Goal: Task Accomplishment & Management: Manage account settings

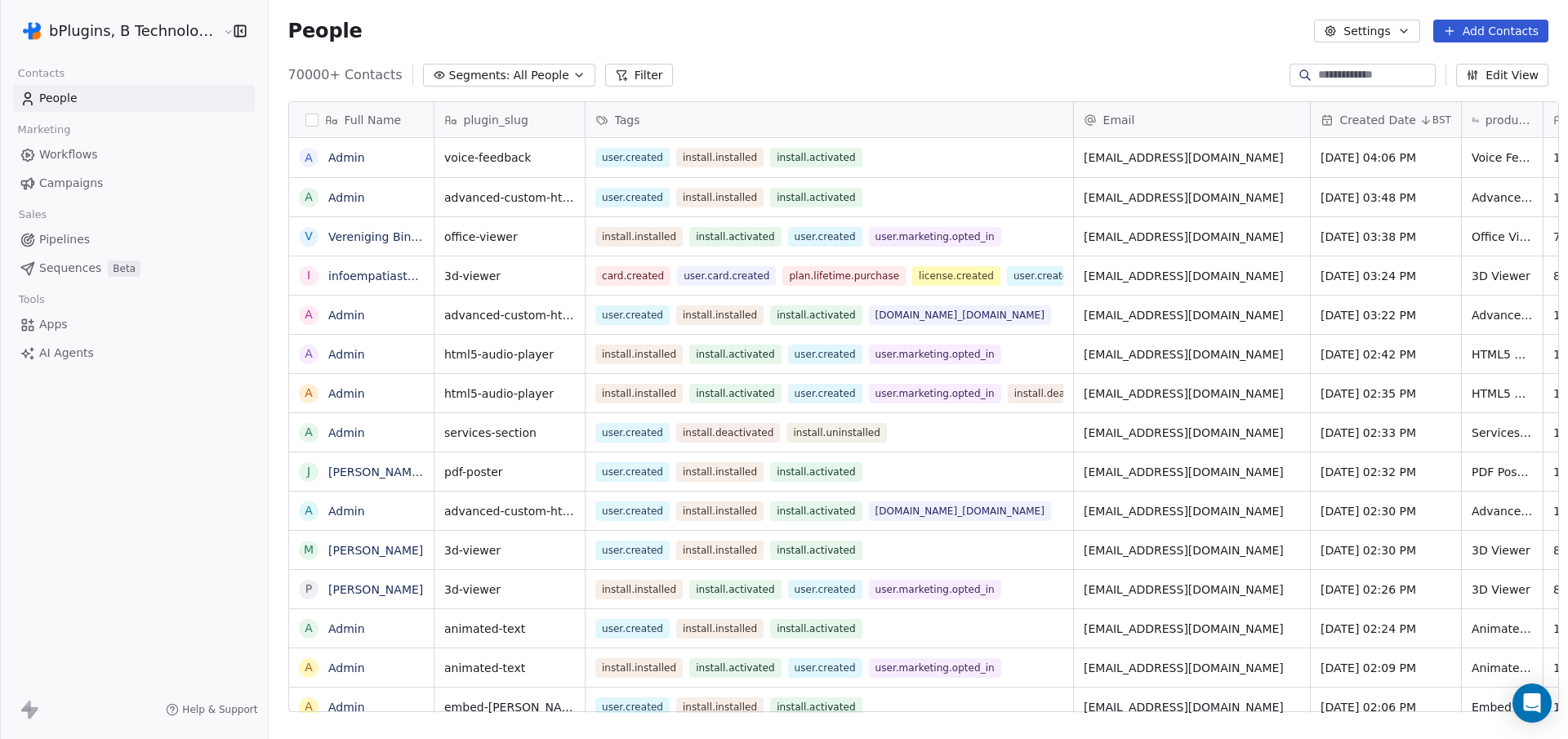
scroll to position [13, 13]
click at [207, 33] on html "bPlugins, B Technologies LLC Contacts People Marketing Workflows Campaigns Sale…" at bounding box center [784, 369] width 1568 height 739
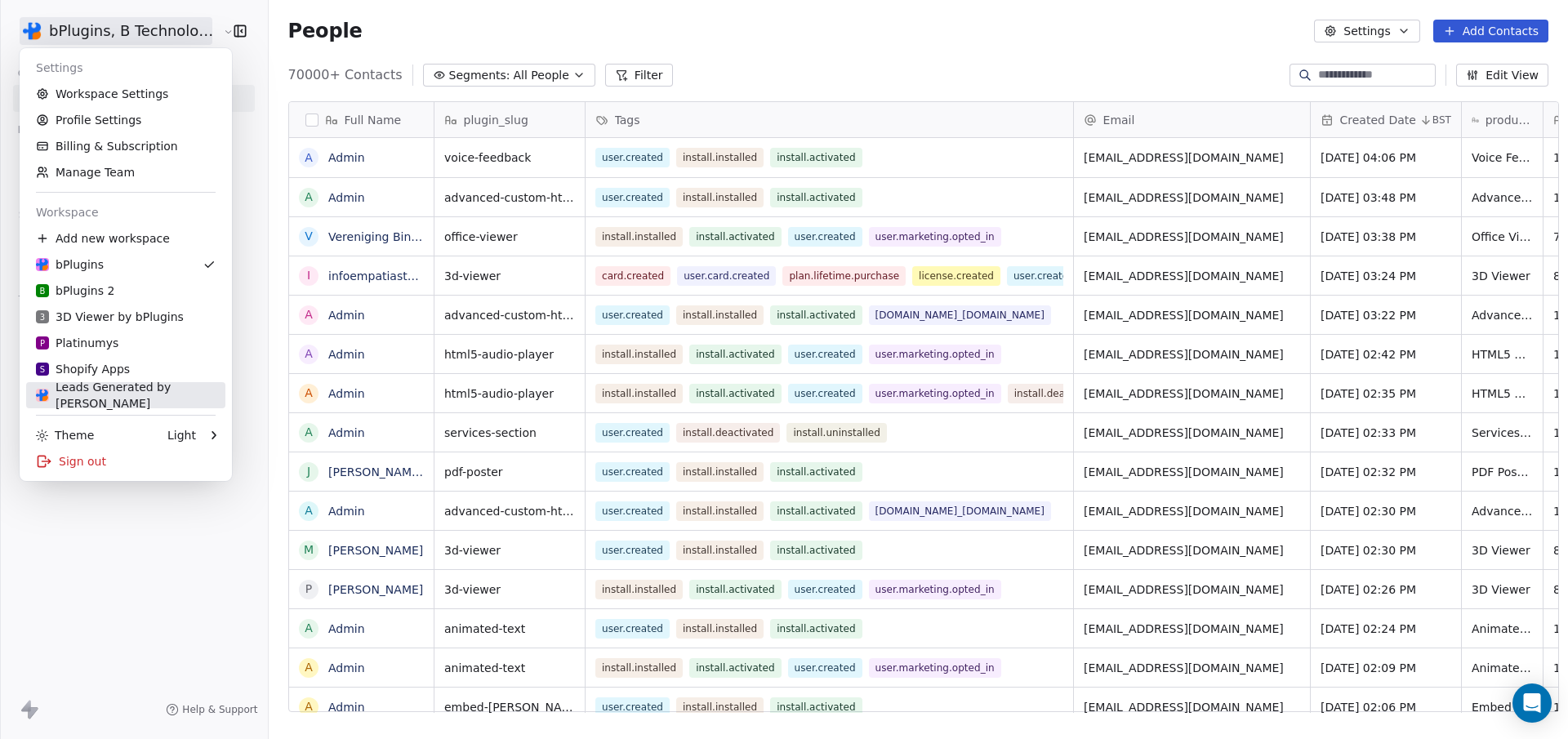
click at [135, 397] on div "Leads Generated by [PERSON_NAME]" at bounding box center [126, 395] width 180 height 33
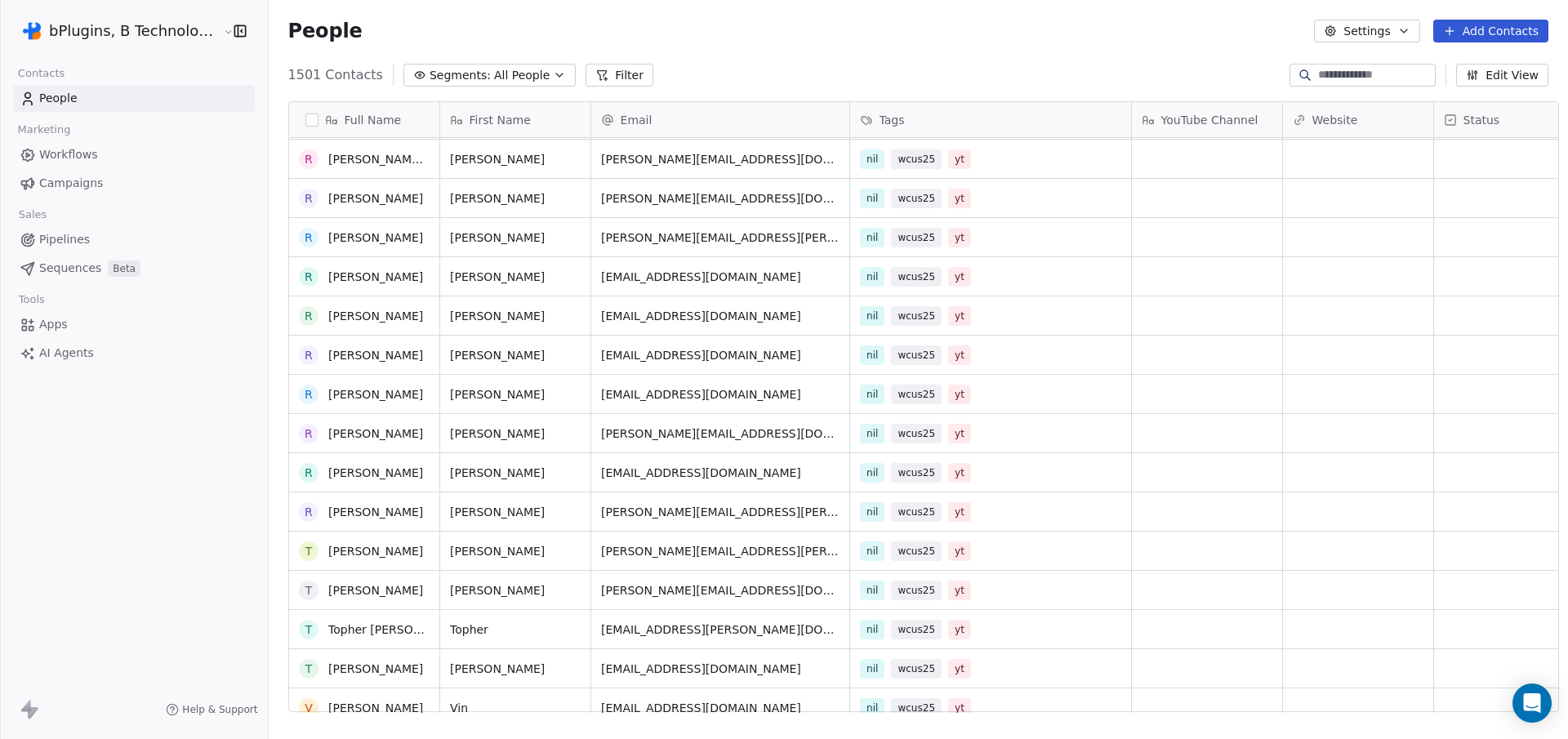
scroll to position [1352, 0]
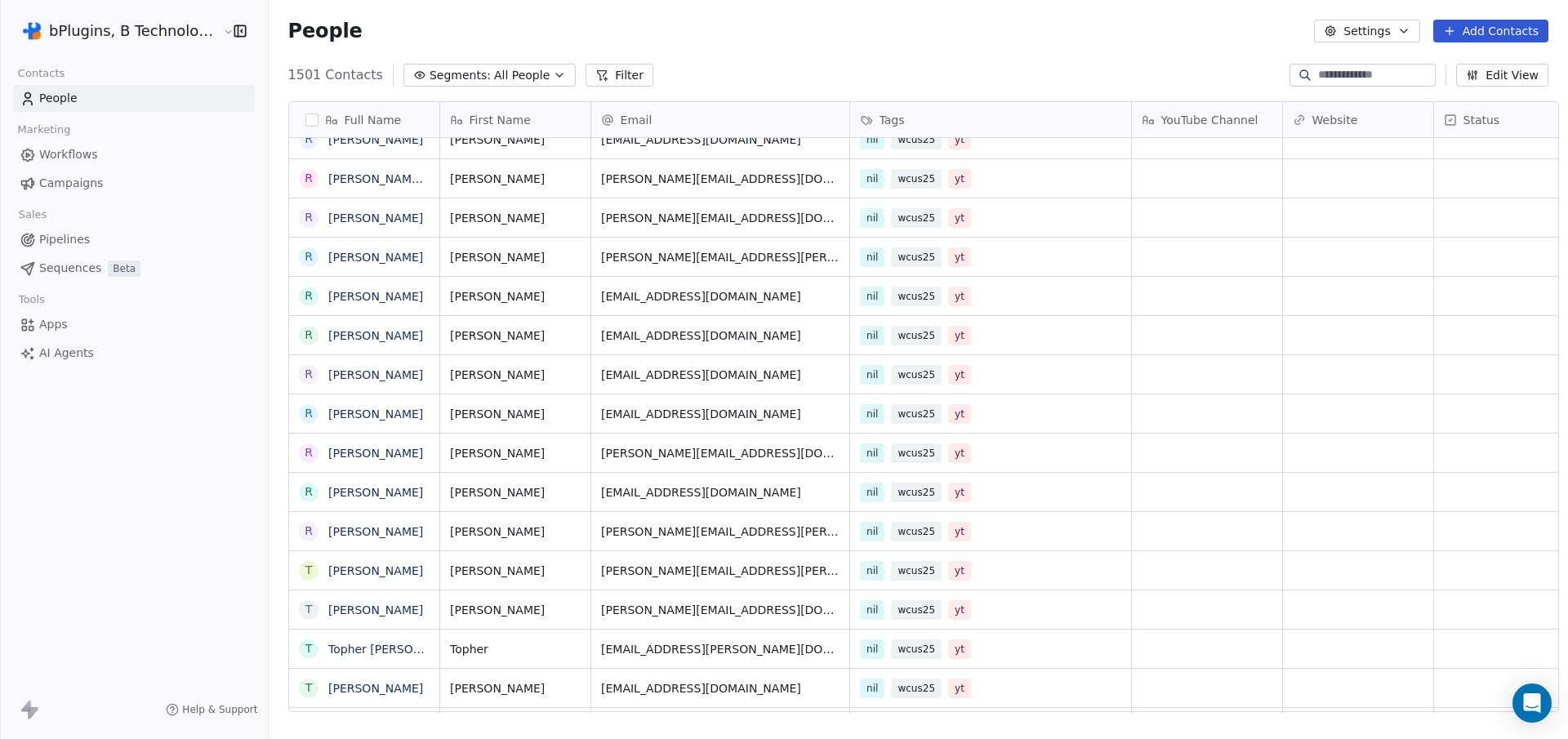
click at [74, 158] on span "Workflows" at bounding box center [68, 155] width 59 height 17
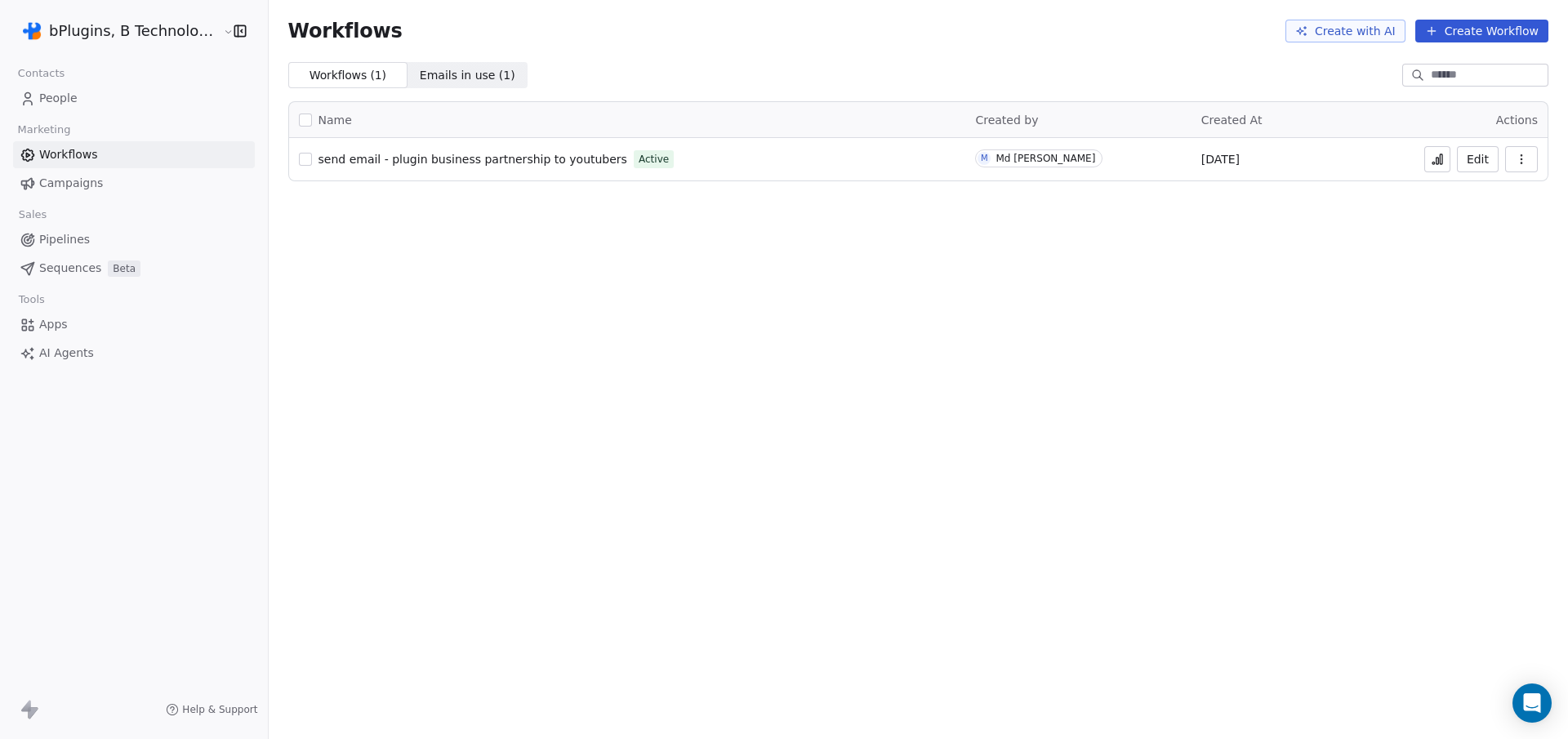
click at [1439, 159] on icon at bounding box center [1437, 161] width 3 height 6
click at [64, 106] on span "People" at bounding box center [57, 98] width 38 height 17
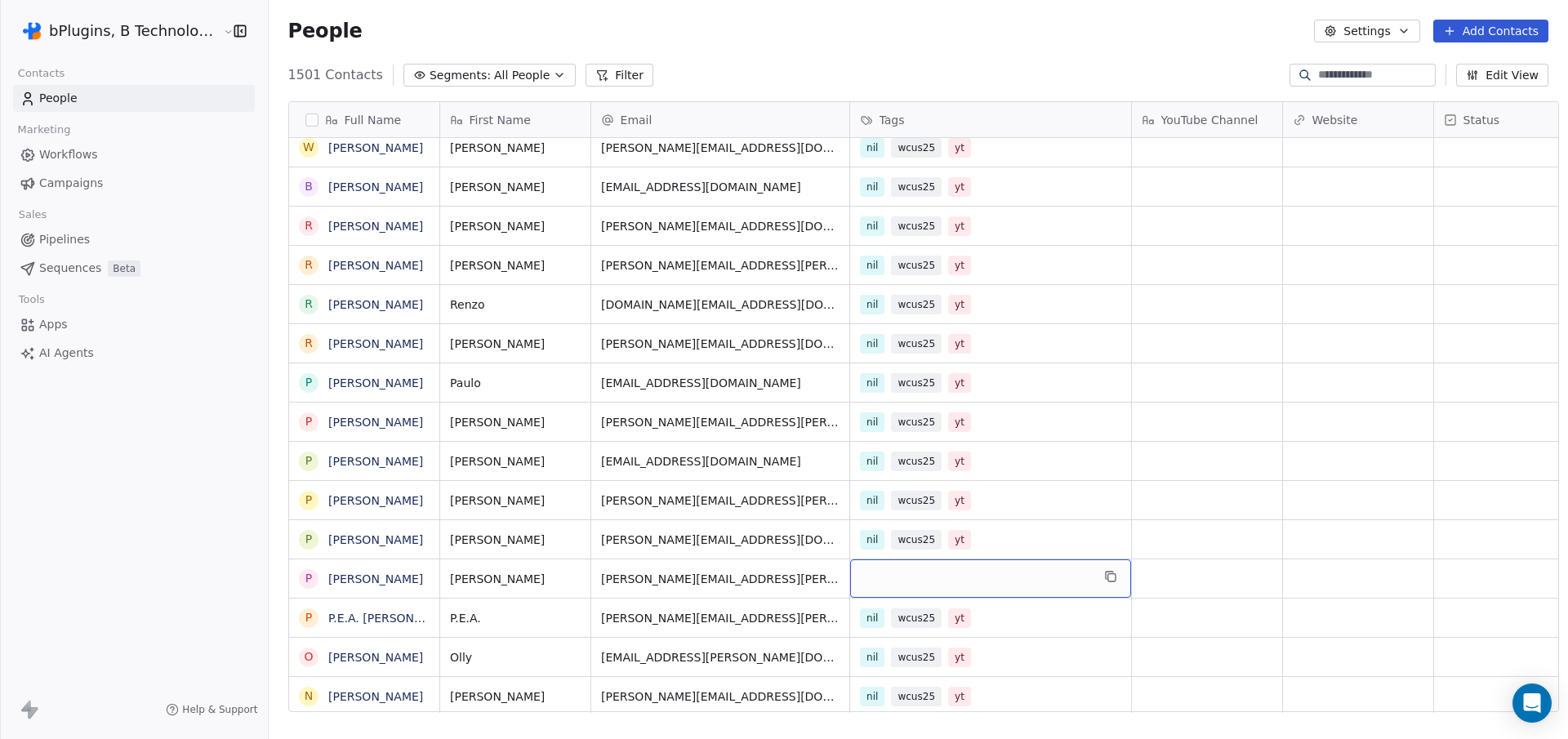
click at [891, 573] on div "grid" at bounding box center [991, 578] width 281 height 38
type input "***"
click at [859, 622] on button "Suggestions" at bounding box center [863, 622] width 13 height 13
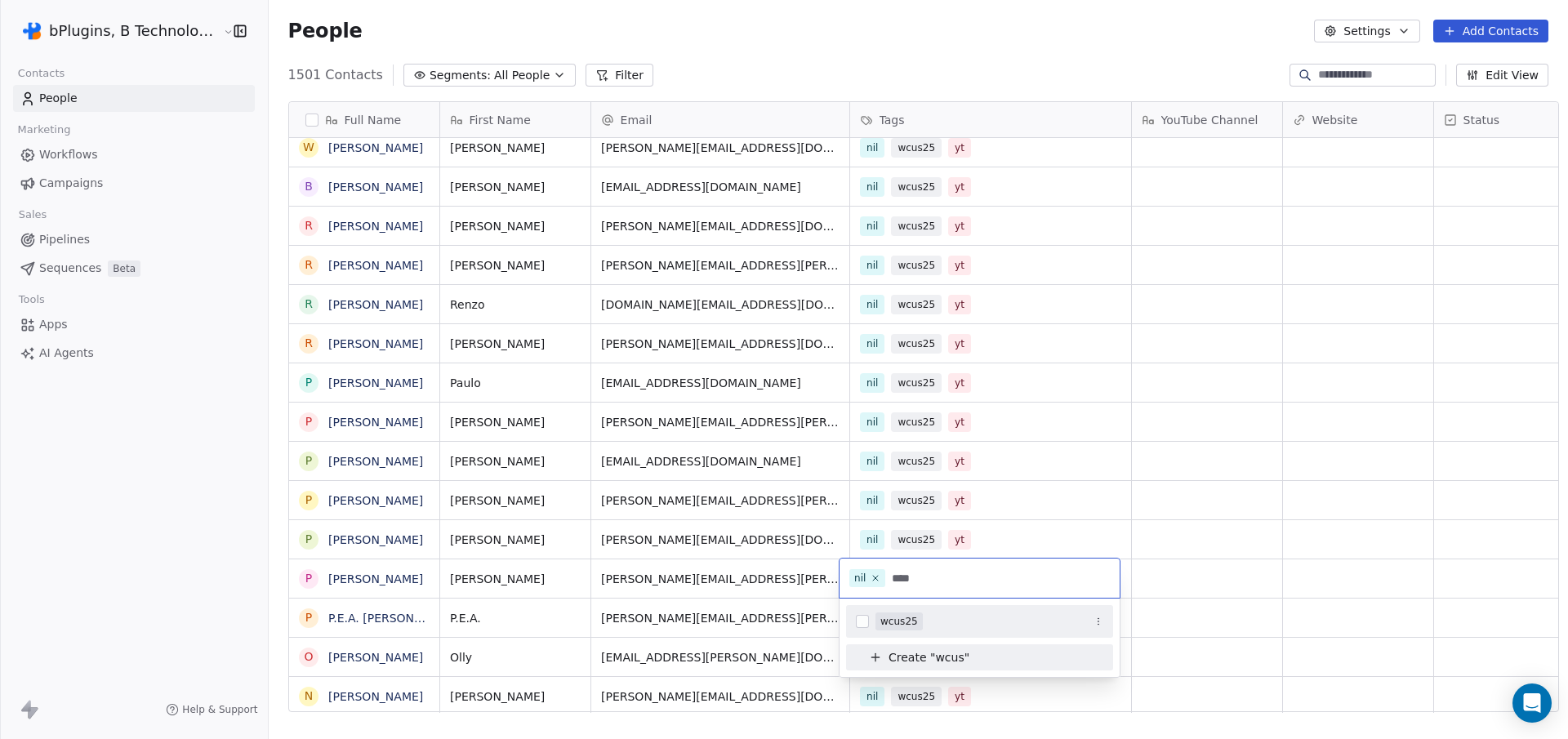
type input "****"
click at [863, 620] on button "Suggestions" at bounding box center [863, 622] width 13 height 13
type input "**"
click at [860, 625] on button "Suggestions" at bounding box center [863, 622] width 13 height 13
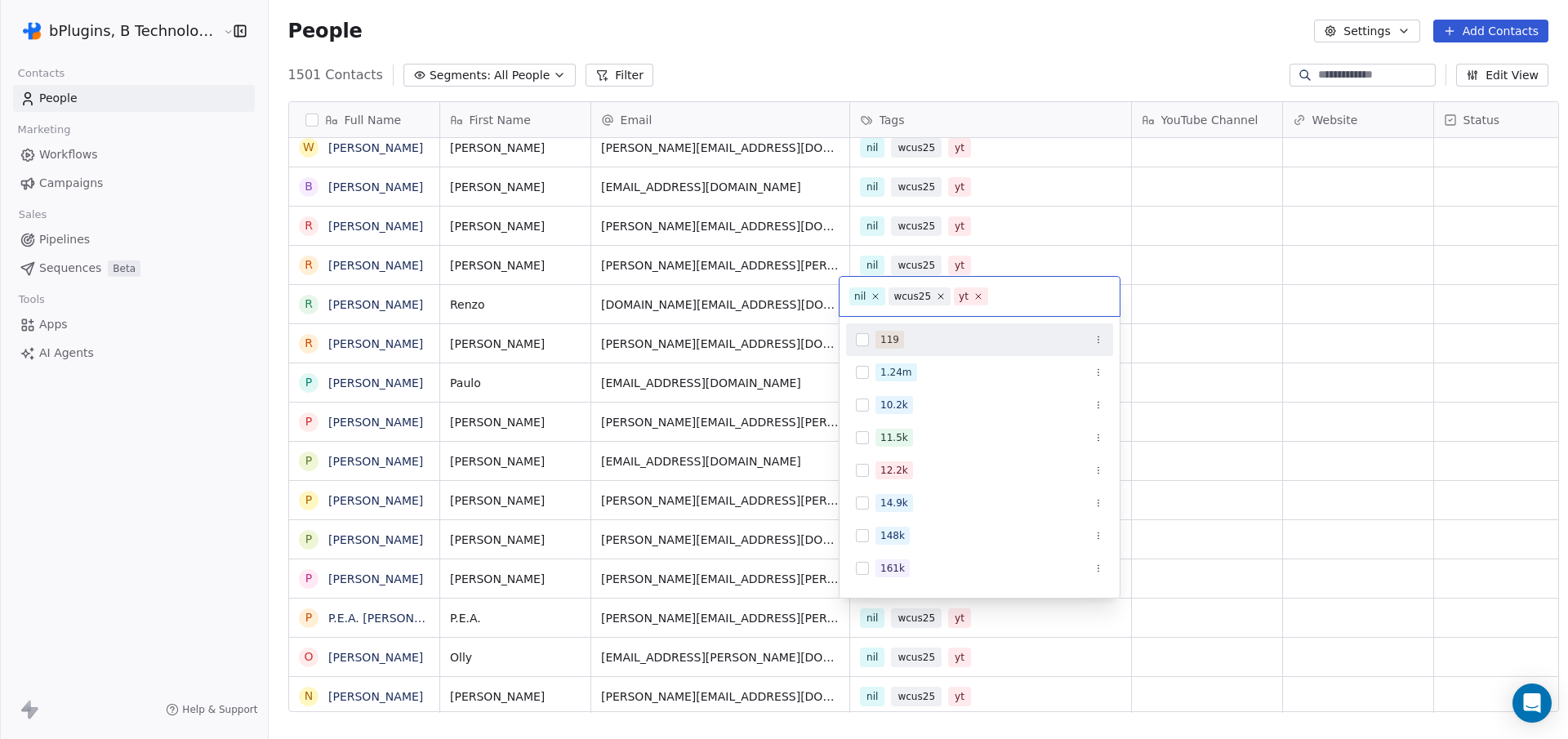
click at [1338, 535] on html "bPlugins, B Technologies LLC Contacts People Marketing Workflows Campaigns Sale…" at bounding box center [784, 369] width 1568 height 739
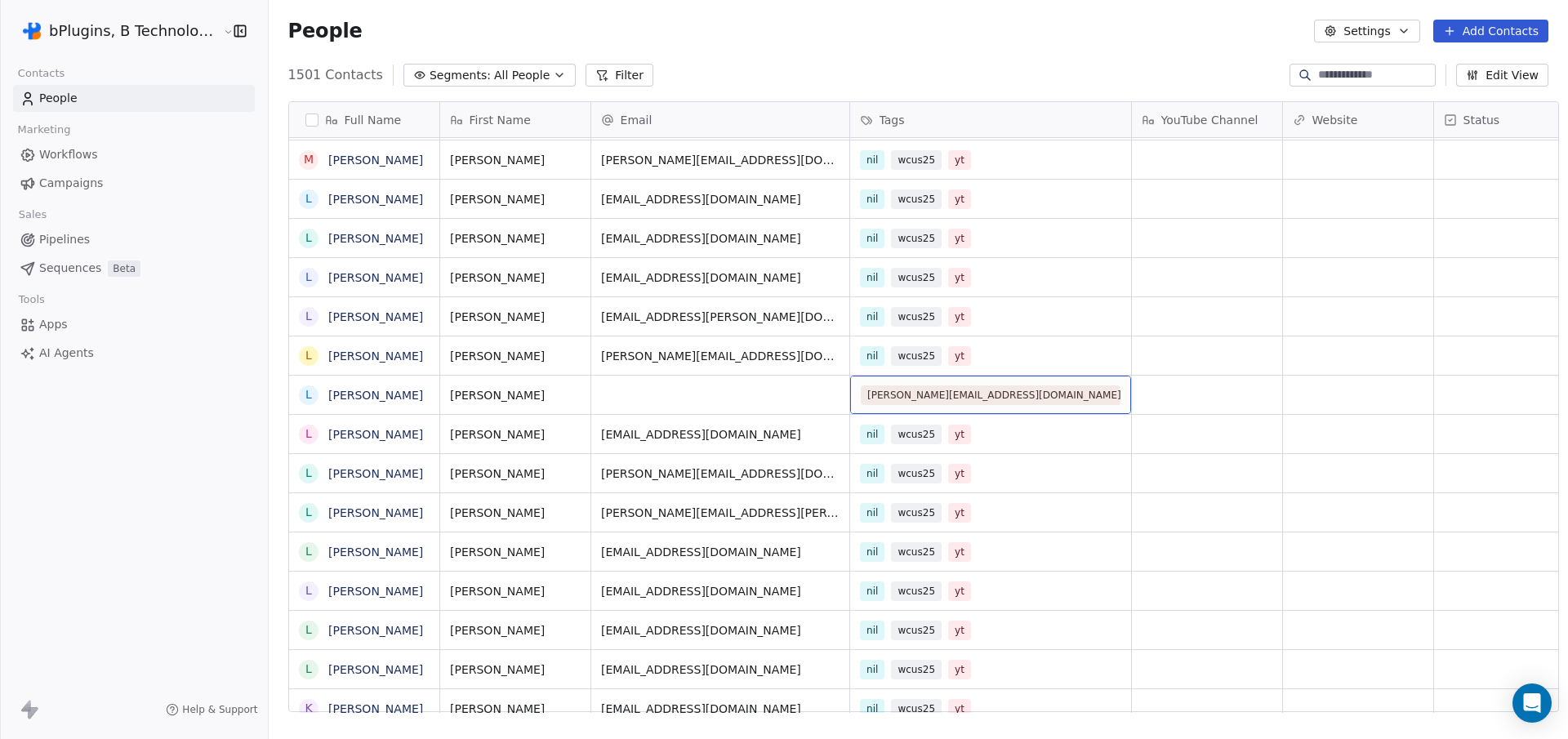
click at [1010, 396] on div "linnea@alley.com" at bounding box center [991, 396] width 260 height 19
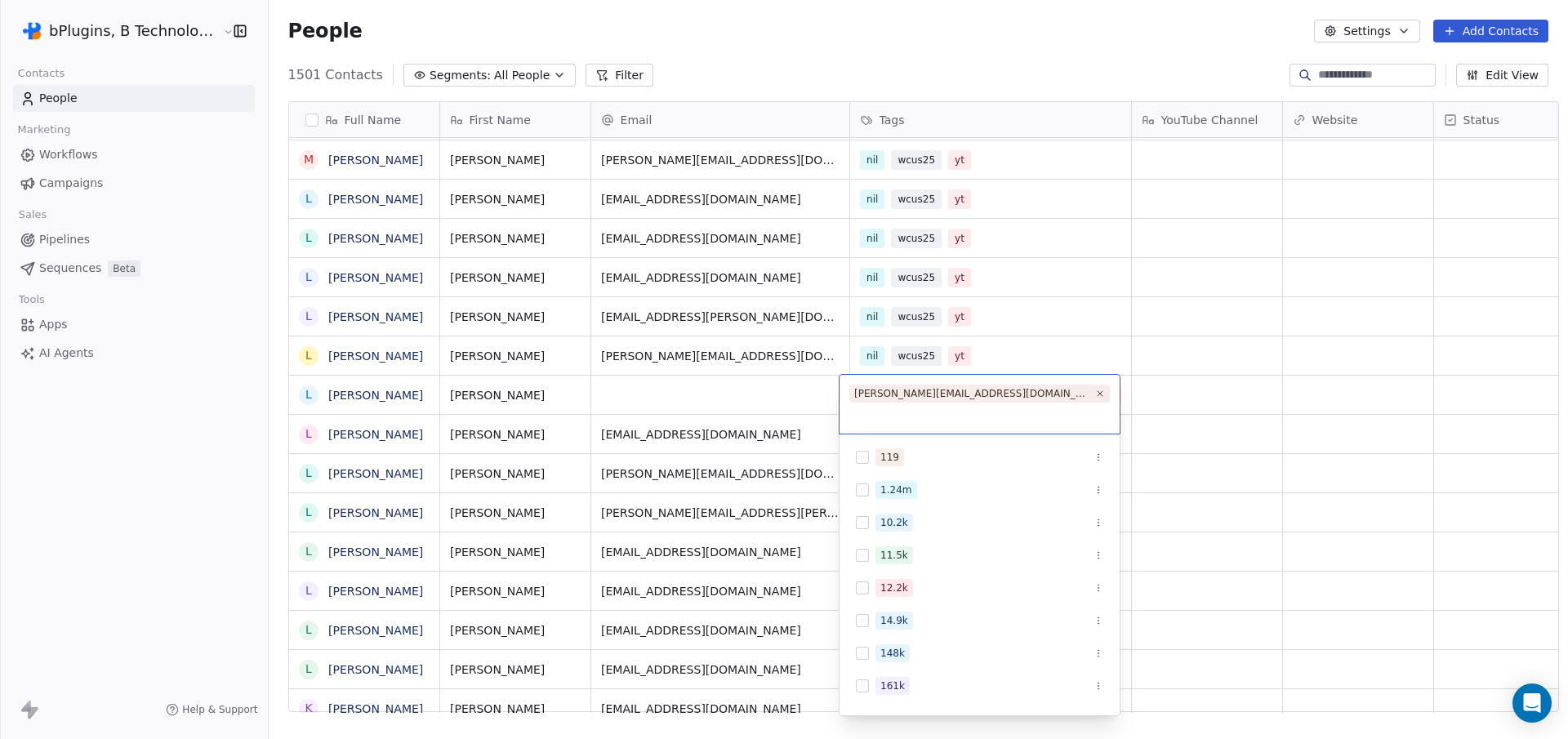
click at [916, 396] on div "linnea@alley.com" at bounding box center [972, 394] width 236 height 15
copy div
click at [676, 393] on html "bPlugins, B Technologies LLC Contacts People Marketing Workflows Campaigns Sale…" at bounding box center [784, 369] width 1568 height 739
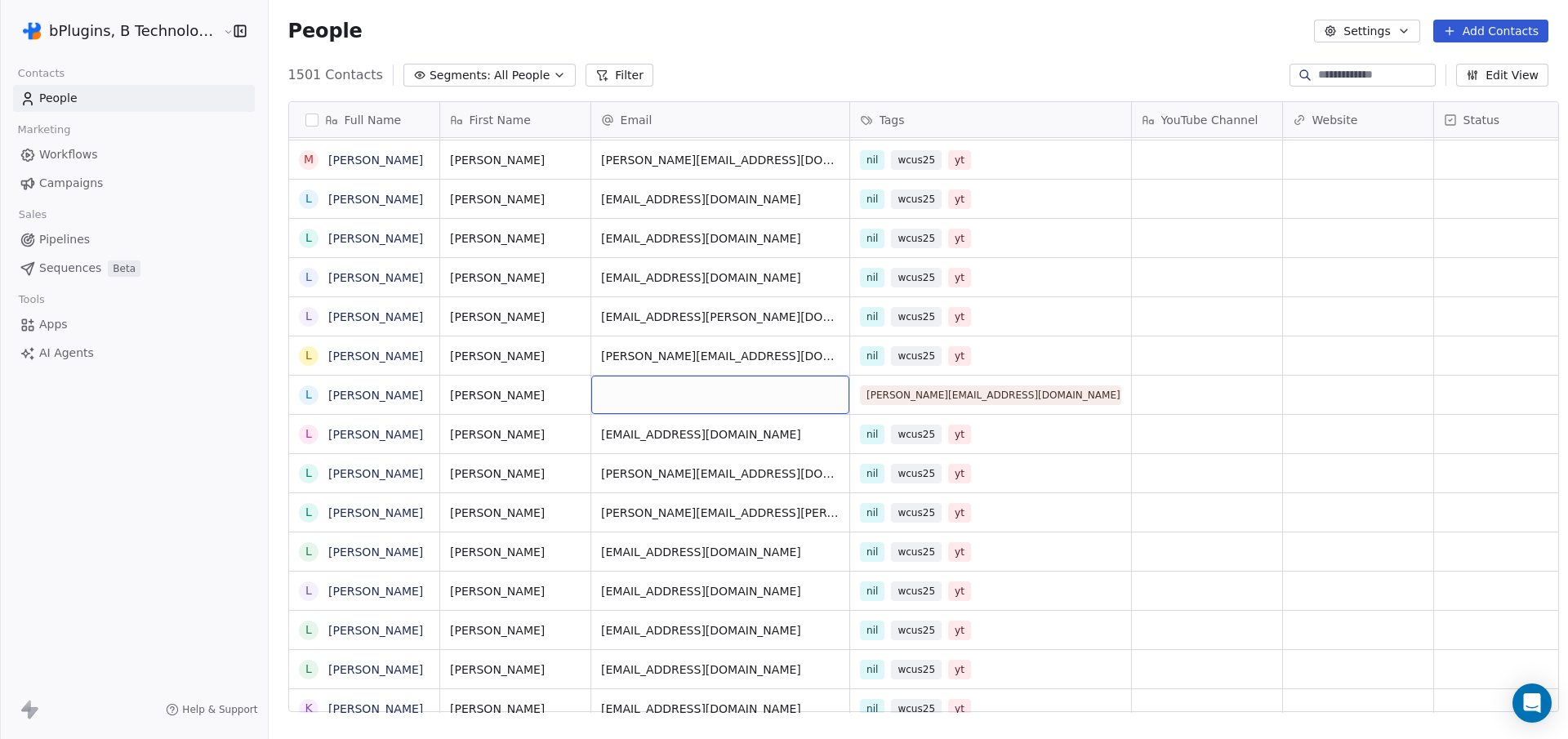
click at [657, 393] on div "grid" at bounding box center [720, 395] width 258 height 38
type input "**********"
click at [925, 392] on html "bPlugins, B Technologies LLC Contacts People Marketing Workflows Campaigns Sale…" at bounding box center [784, 369] width 1568 height 739
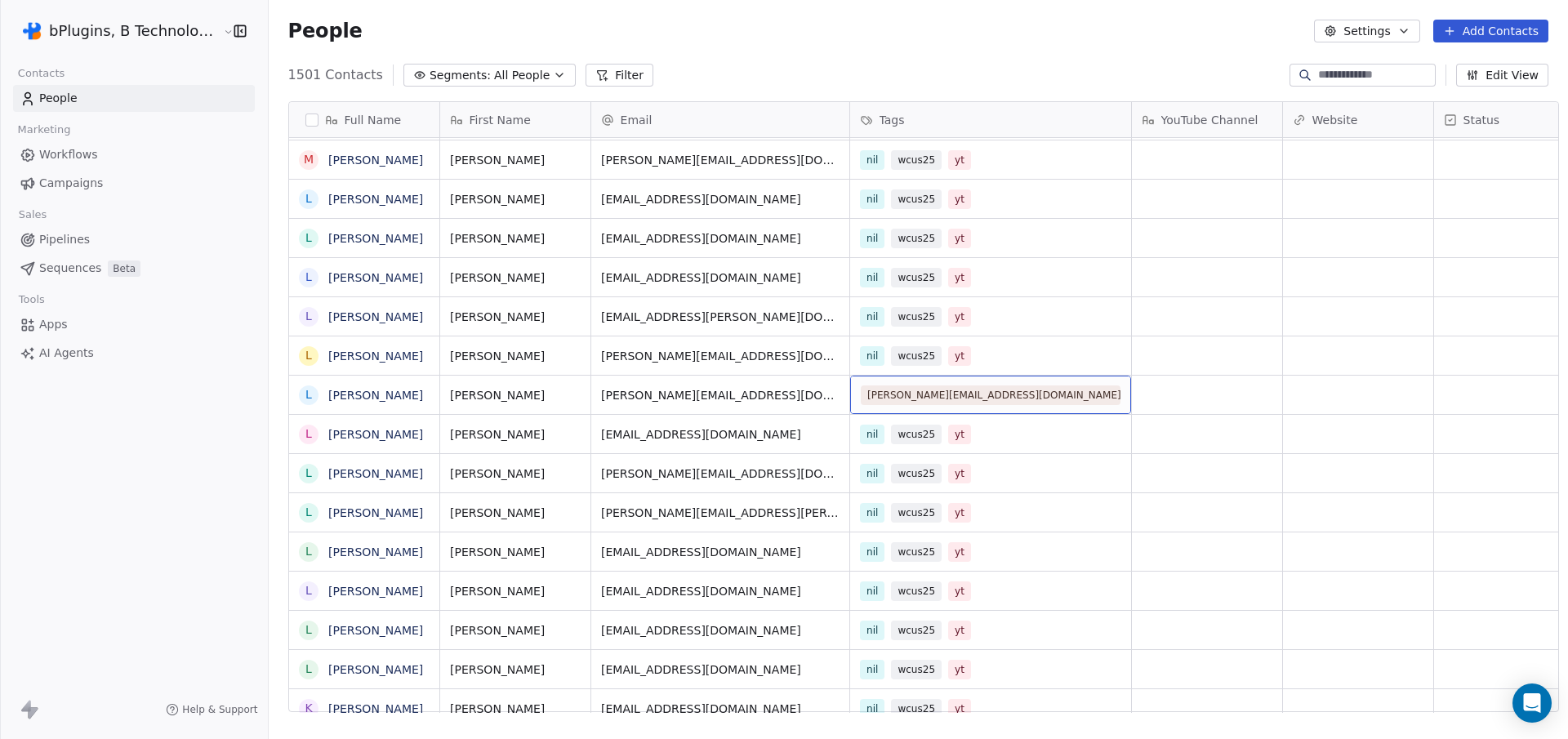
click at [978, 397] on div "linnea@alley.com" at bounding box center [991, 396] width 260 height 19
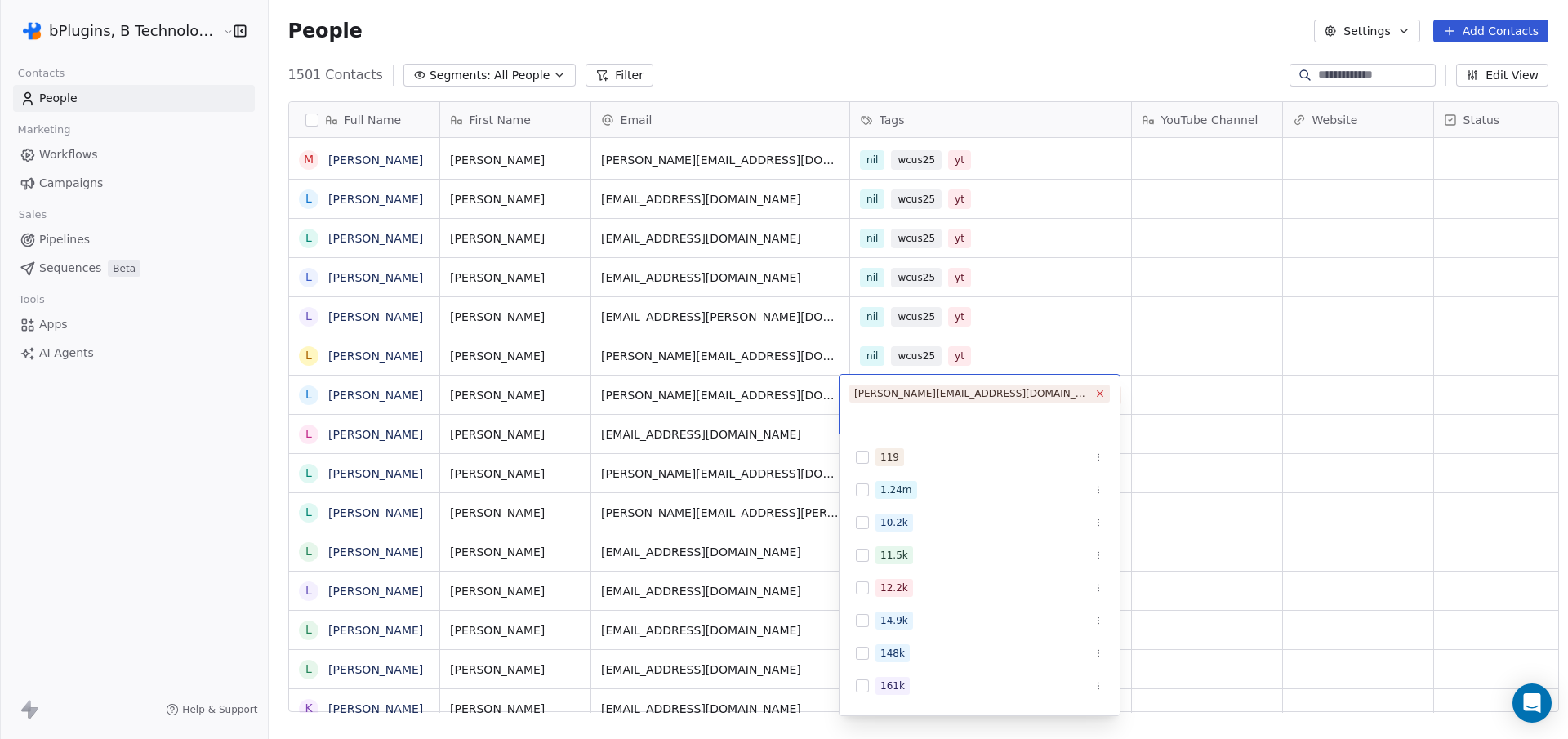
click at [1095, 394] on icon at bounding box center [1100, 393] width 11 height 11
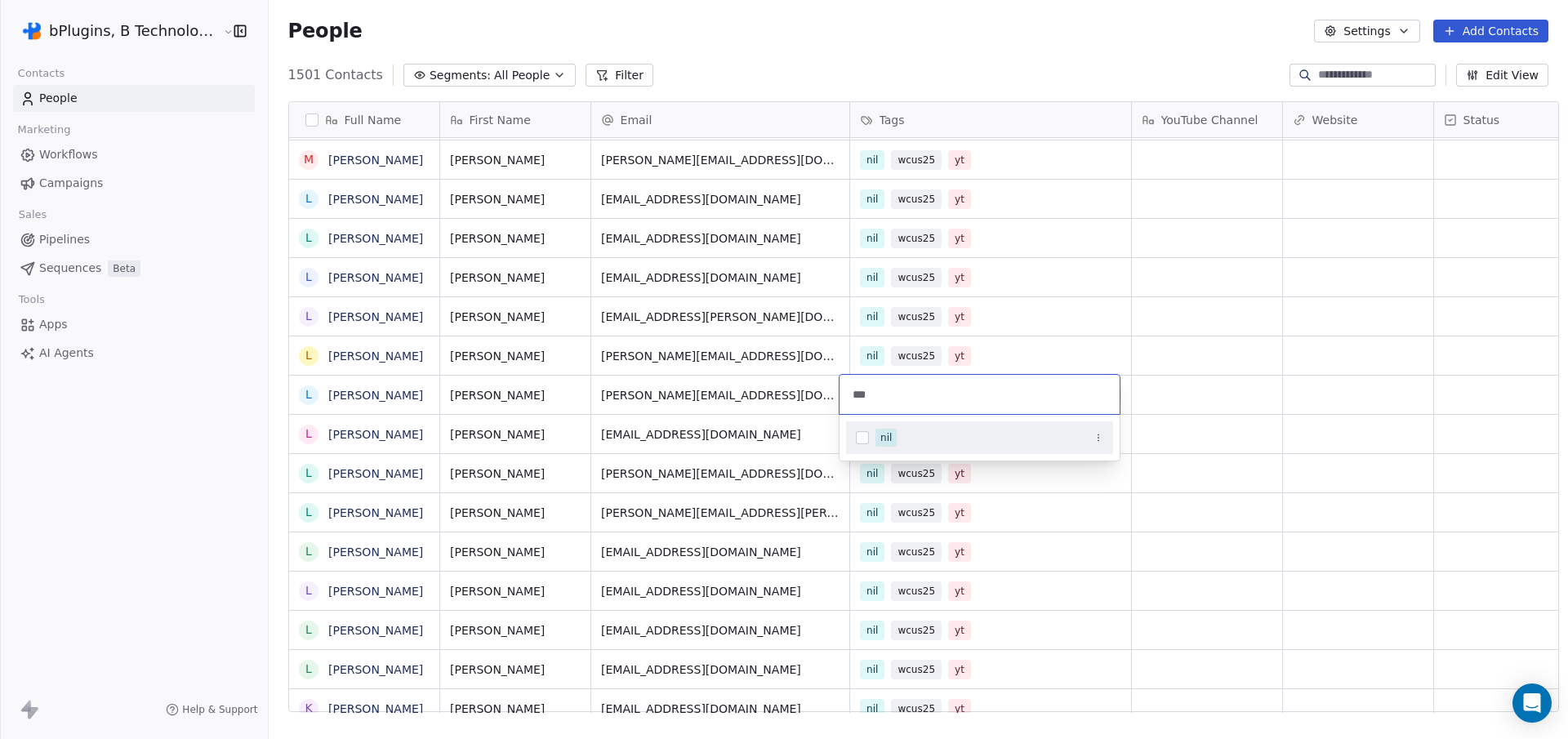
type input "***"
click at [864, 437] on button "Suggestions" at bounding box center [863, 437] width 13 height 13
type input "**"
click at [860, 437] on button "Suggestions" at bounding box center [863, 437] width 13 height 13
type input "**"
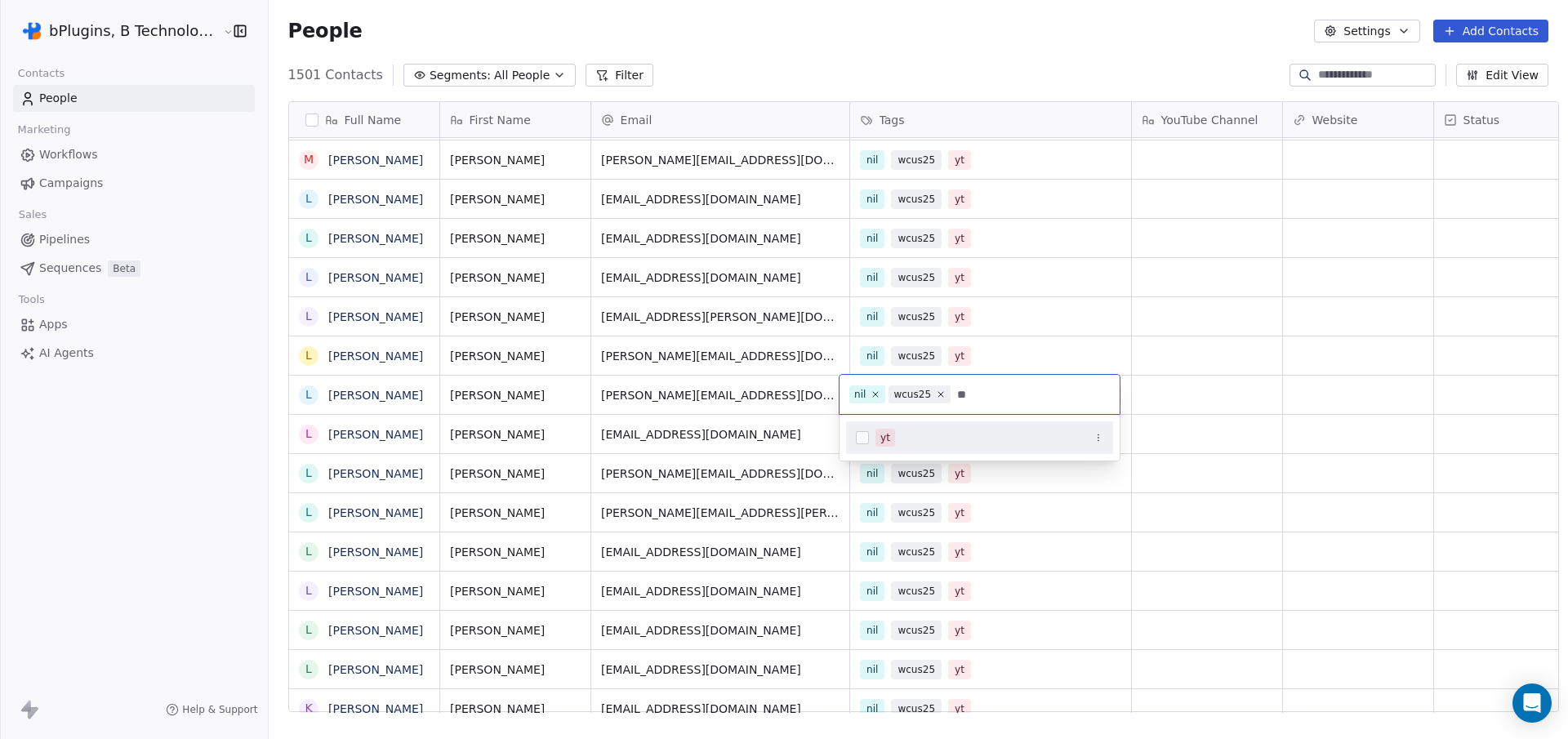
click at [864, 439] on button "Suggestions" at bounding box center [863, 437] width 13 height 13
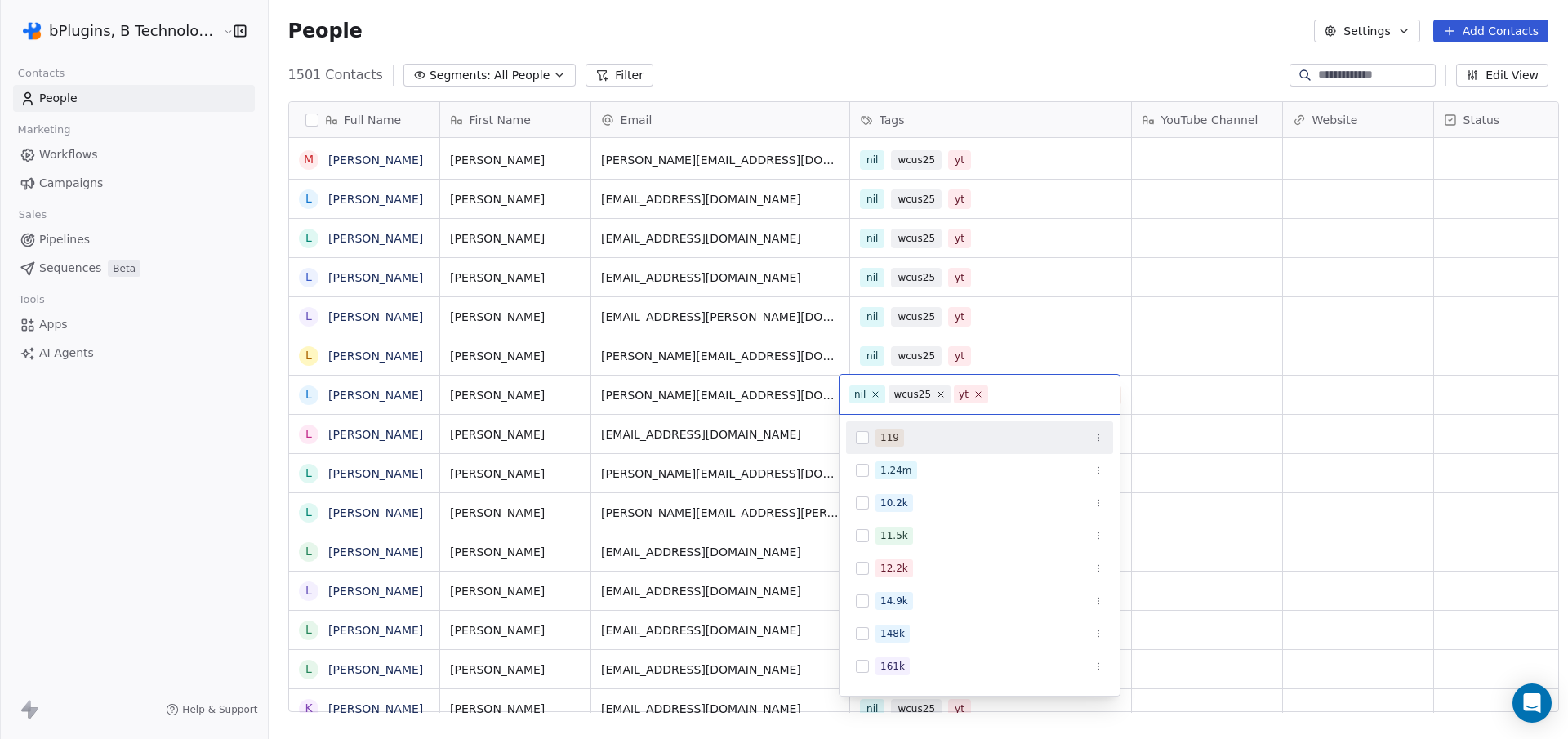
click at [1181, 398] on html "bPlugins, B Technologies LLC Contacts People Marketing Workflows Campaigns Sale…" at bounding box center [784, 369] width 1568 height 739
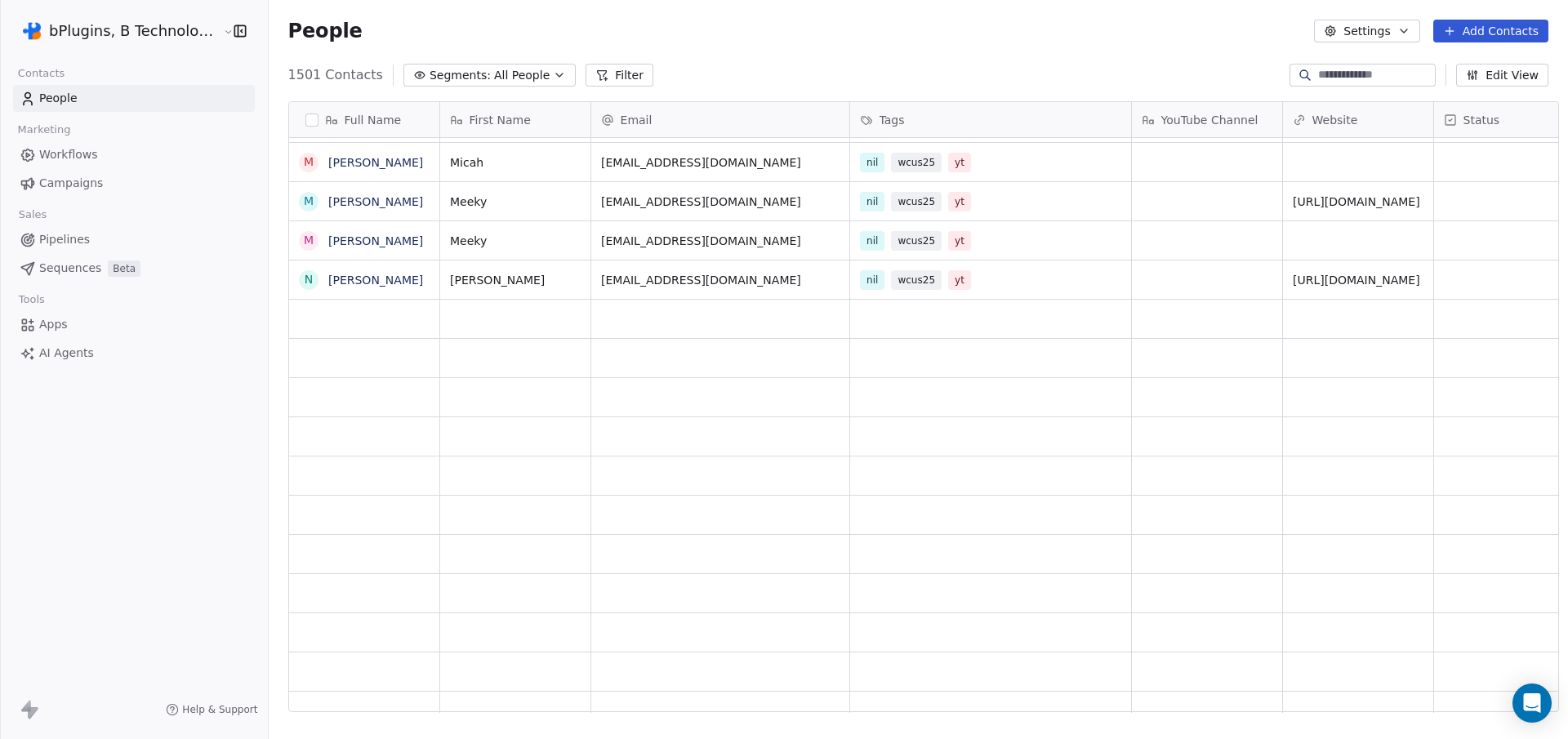
click at [520, 81] on span "All People" at bounding box center [522, 75] width 56 height 17
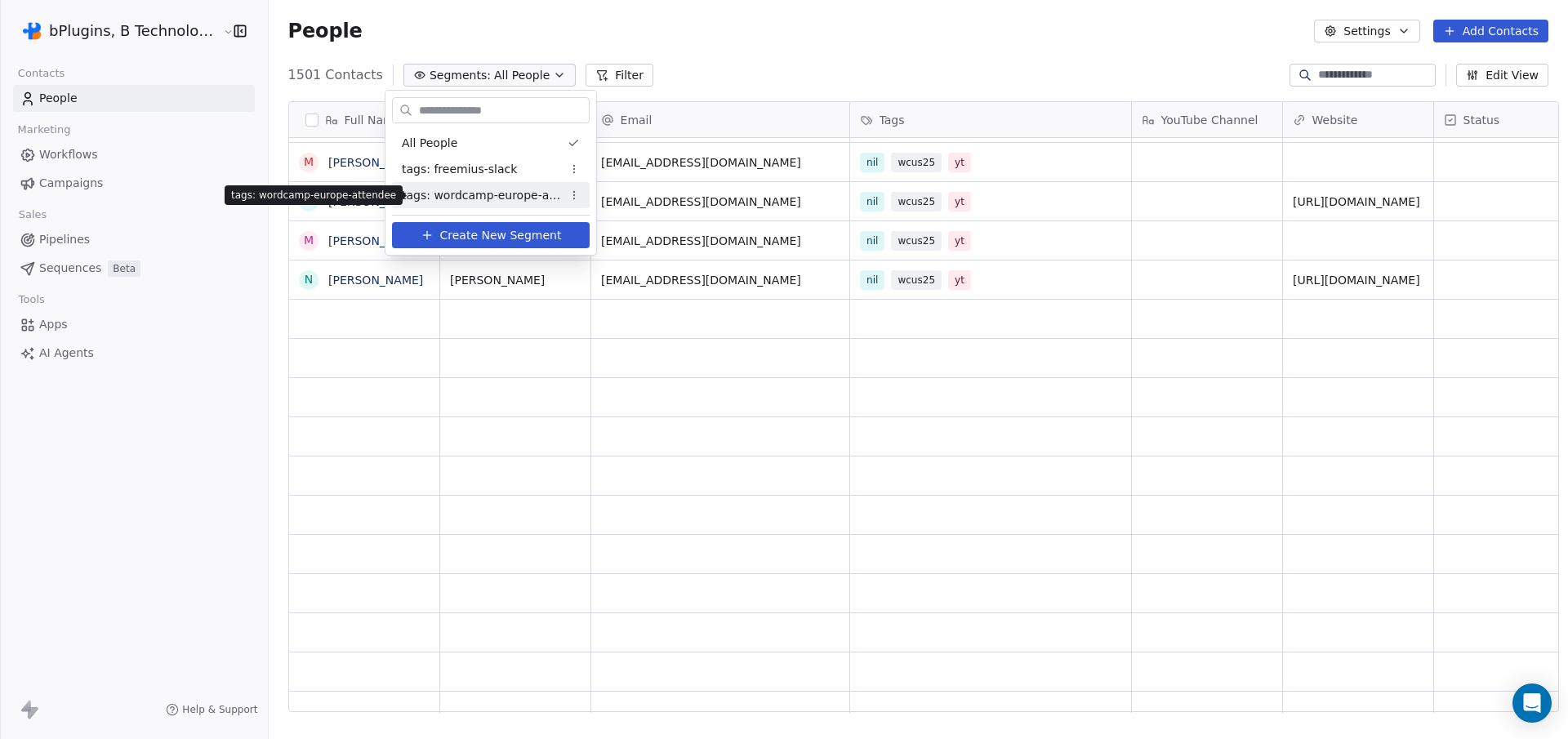
click at [494, 193] on span "tags: wordcamp-europe-attendee" at bounding box center [481, 195] width 160 height 17
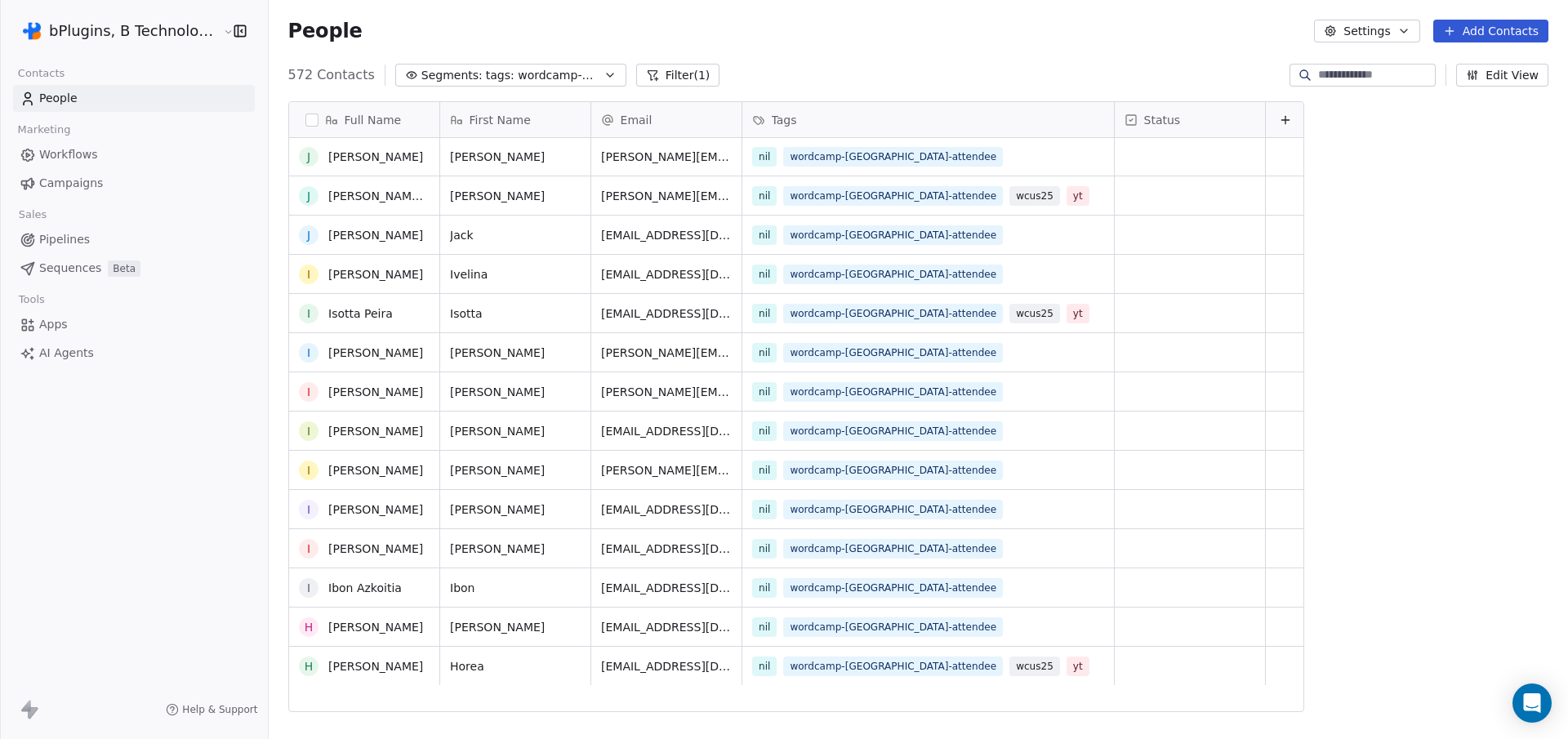
scroll to position [7741, 0]
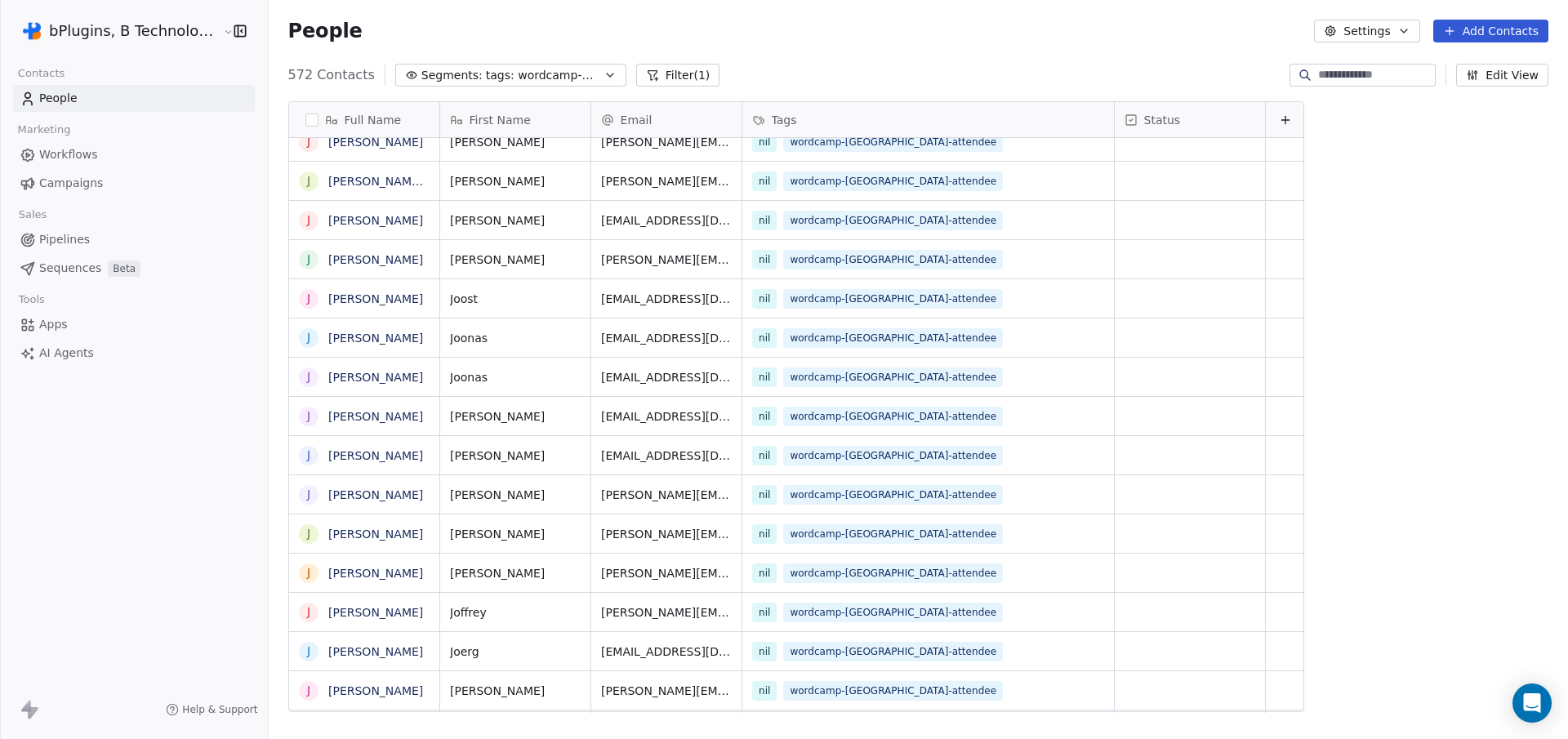
click at [516, 72] on span "tags: wordcamp-europe-attendee" at bounding box center [543, 75] width 115 height 17
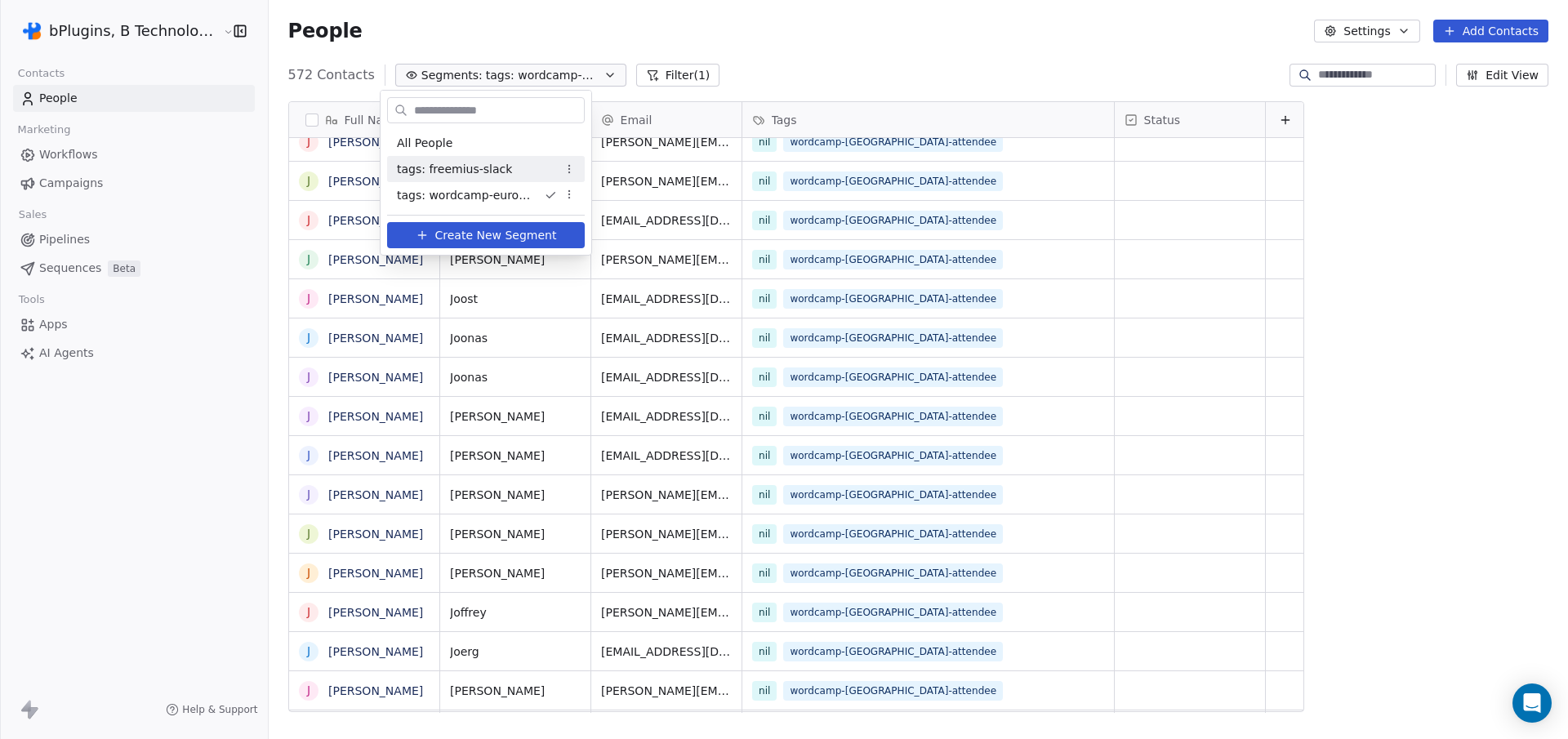
click at [494, 176] on span "tags: freemius-slack" at bounding box center [455, 169] width 115 height 17
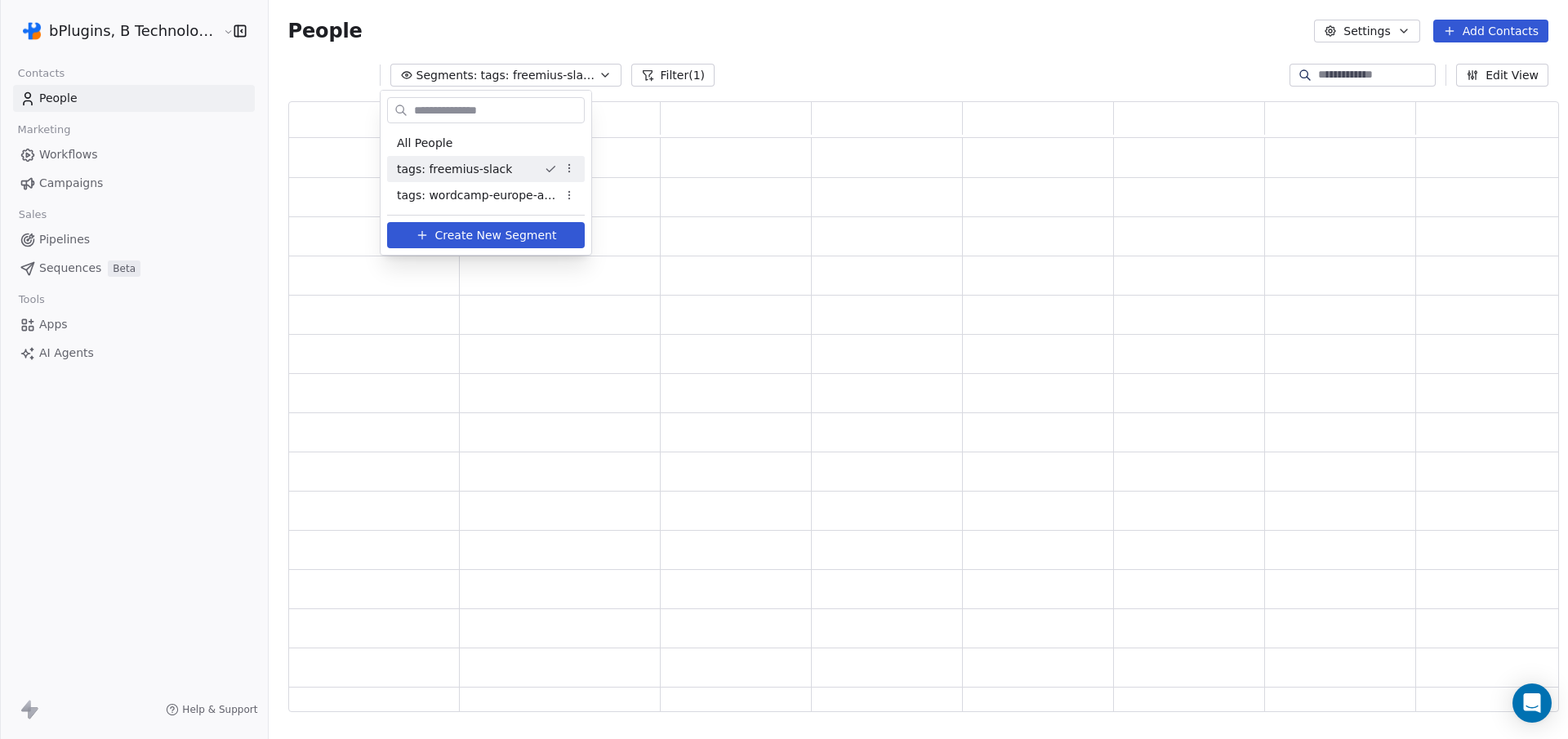
scroll to position [599, 1259]
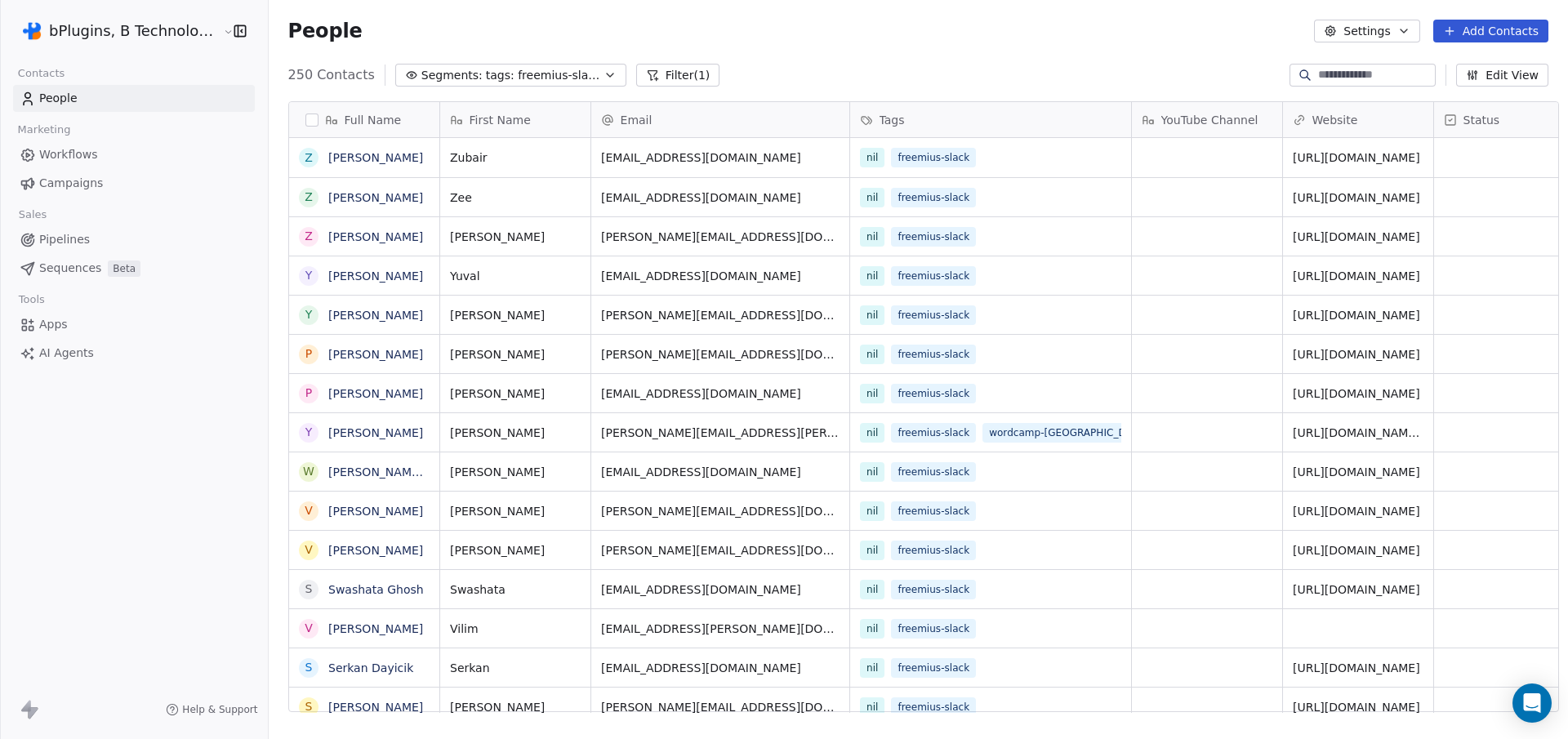
click at [578, 72] on button "Segments: tags: freemius-slack" at bounding box center [511, 75] width 231 height 23
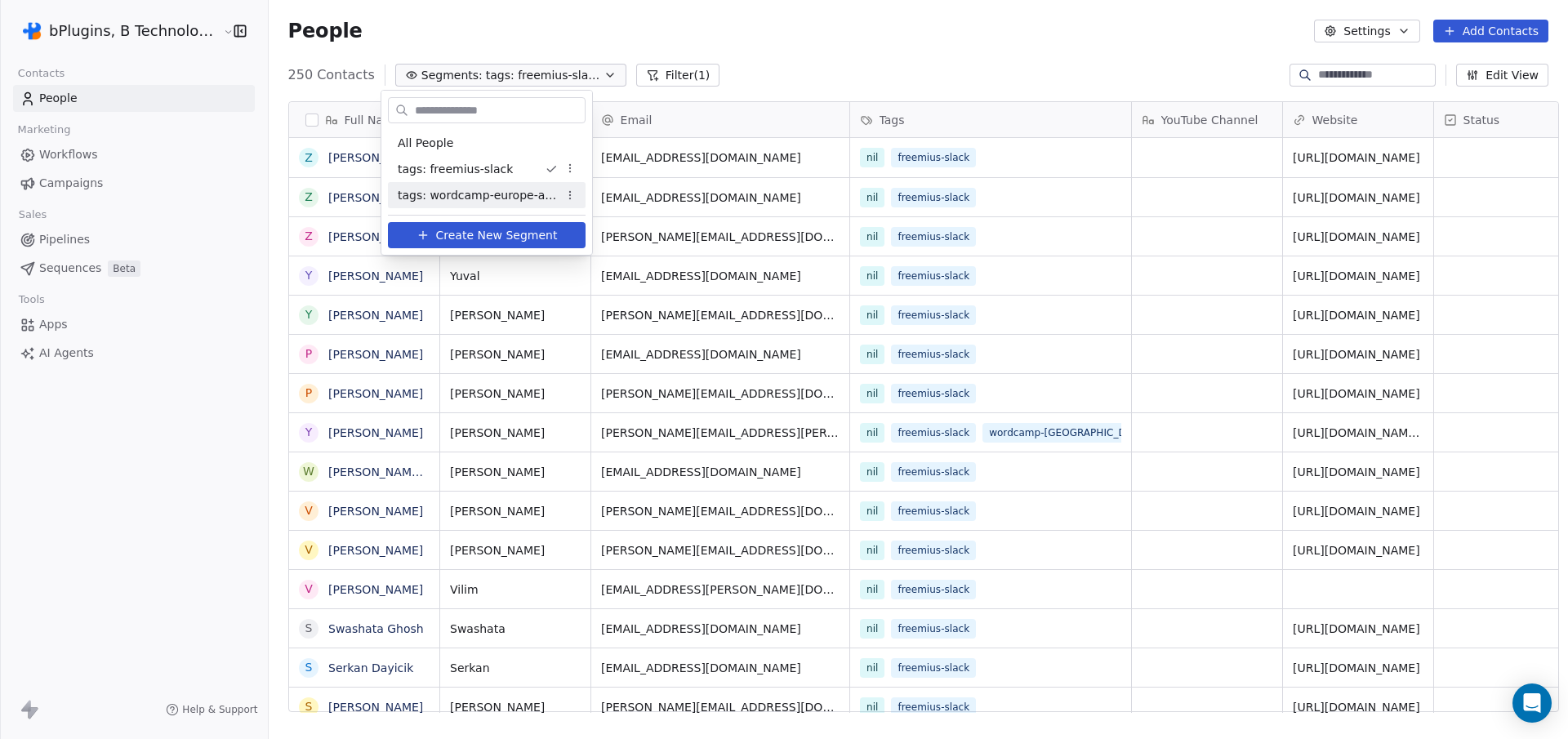
click at [464, 237] on span "Create New Segment" at bounding box center [497, 235] width 122 height 17
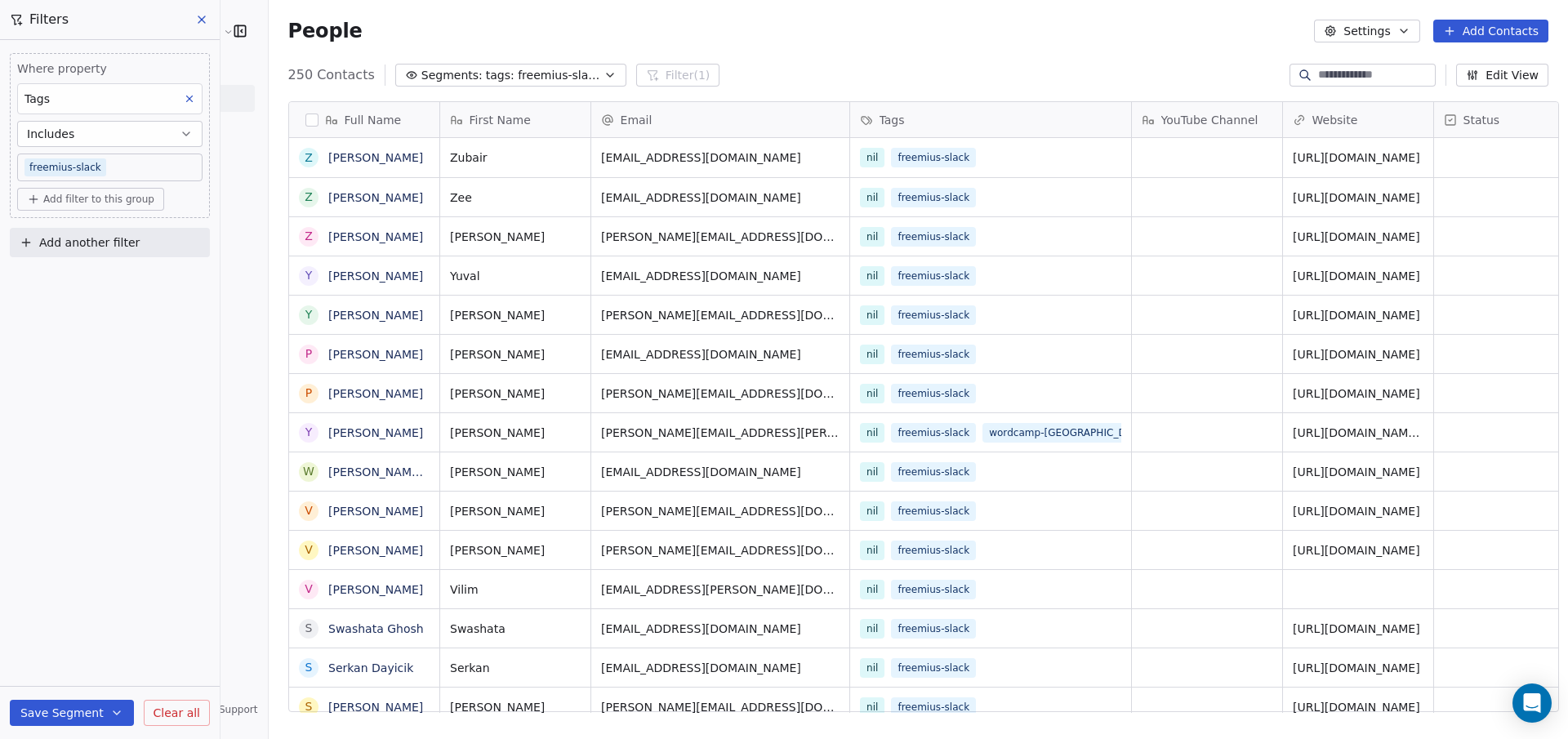
click at [134, 167] on body "bPlugins, B Technologies LLC Contacts People Marketing Workflows Campaigns Sale…" at bounding box center [784, 369] width 1568 height 739
type input "**"
click at [35, 211] on button "Suggestions" at bounding box center [40, 217] width 13 height 13
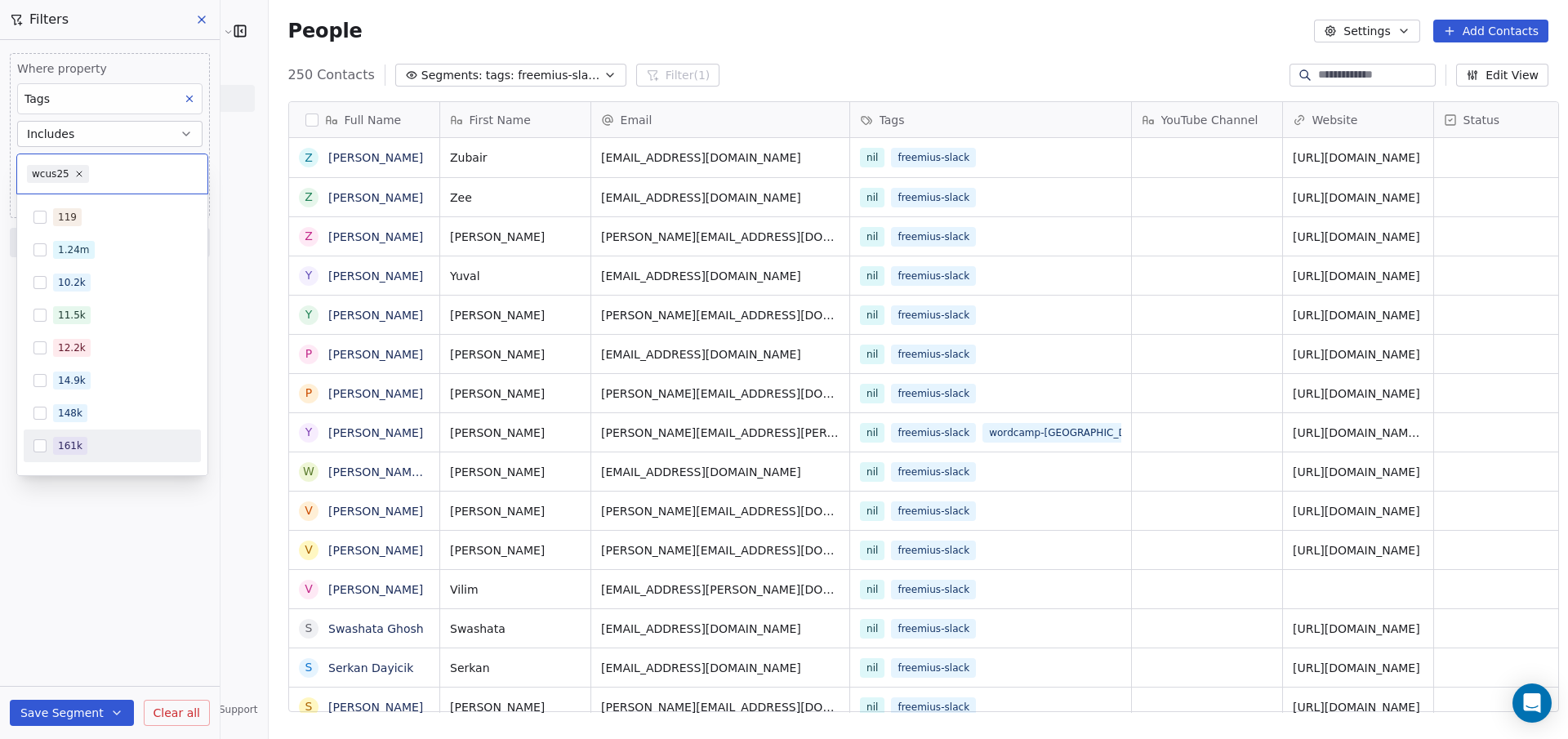
click at [69, 564] on html "bPlugins, B Technologies LLC Contacts People Marketing Workflows Campaigns Sale…" at bounding box center [784, 369] width 1568 height 739
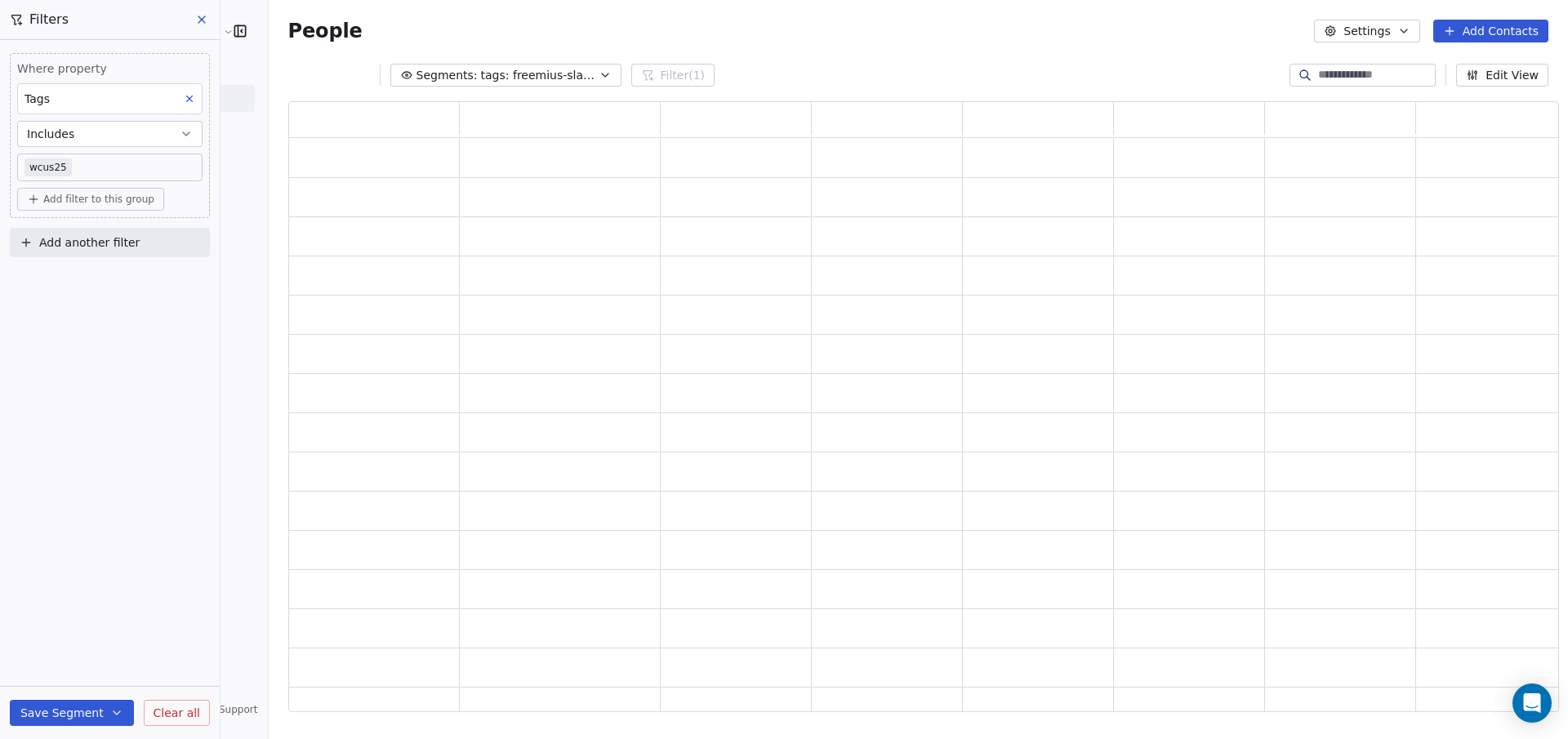
click at [49, 710] on button "Save Segment" at bounding box center [72, 713] width 124 height 26
click at [105, 642] on span "Create new segment" at bounding box center [106, 638] width 119 height 17
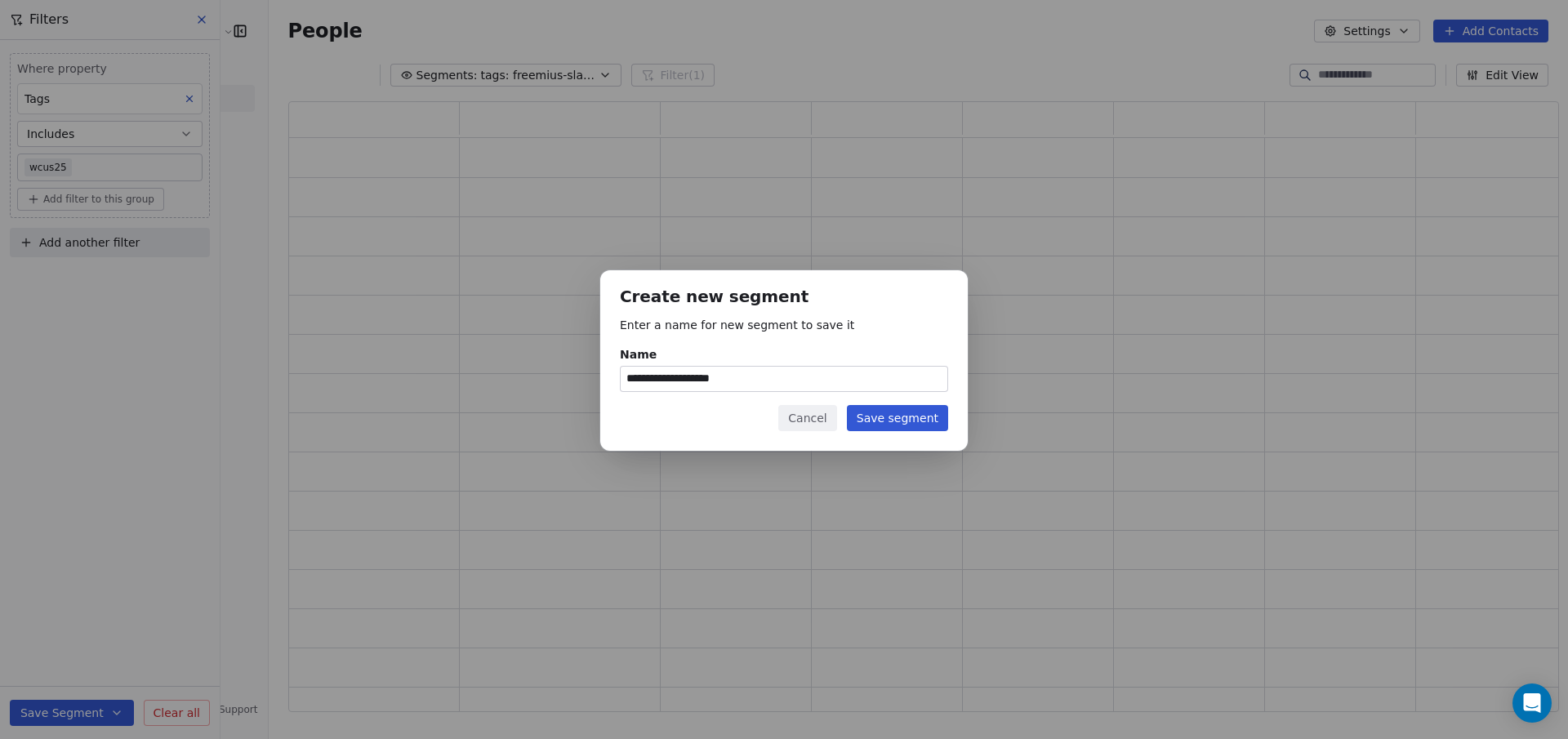
click at [748, 387] on input "**********" at bounding box center [784, 379] width 327 height 25
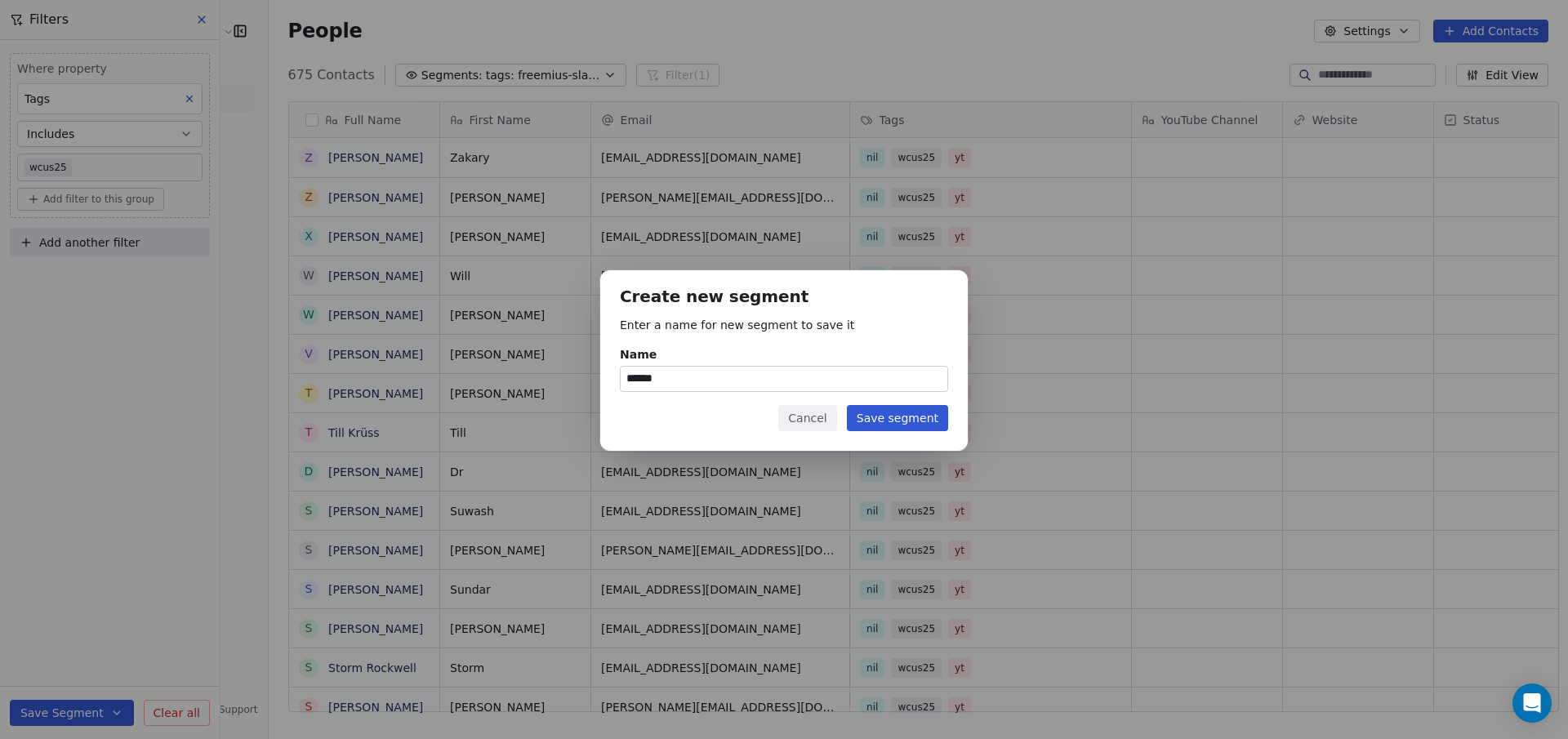
scroll to position [638, 1298]
type input "**********"
click at [894, 423] on button "Save segment" at bounding box center [897, 419] width 102 height 26
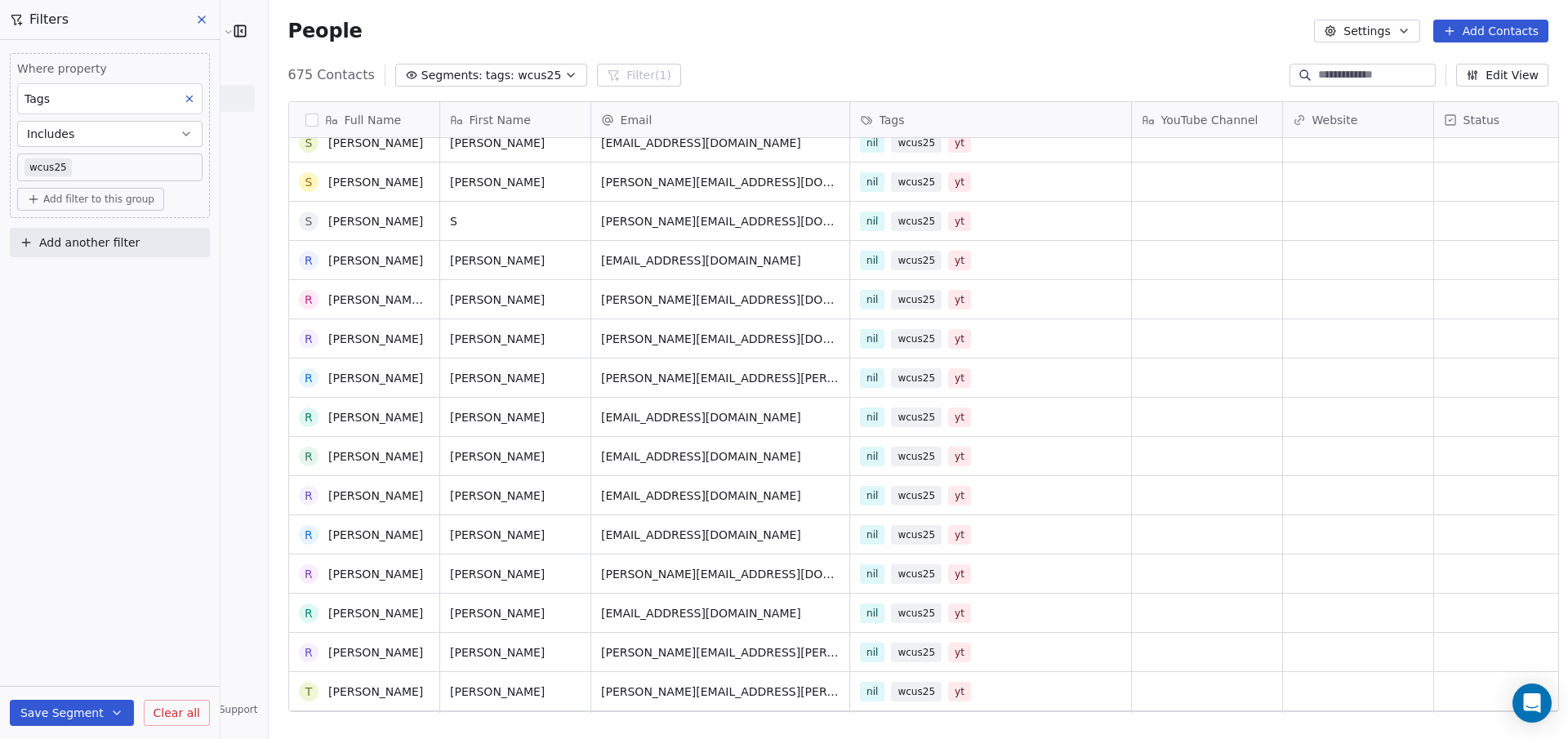
scroll to position [449, 0]
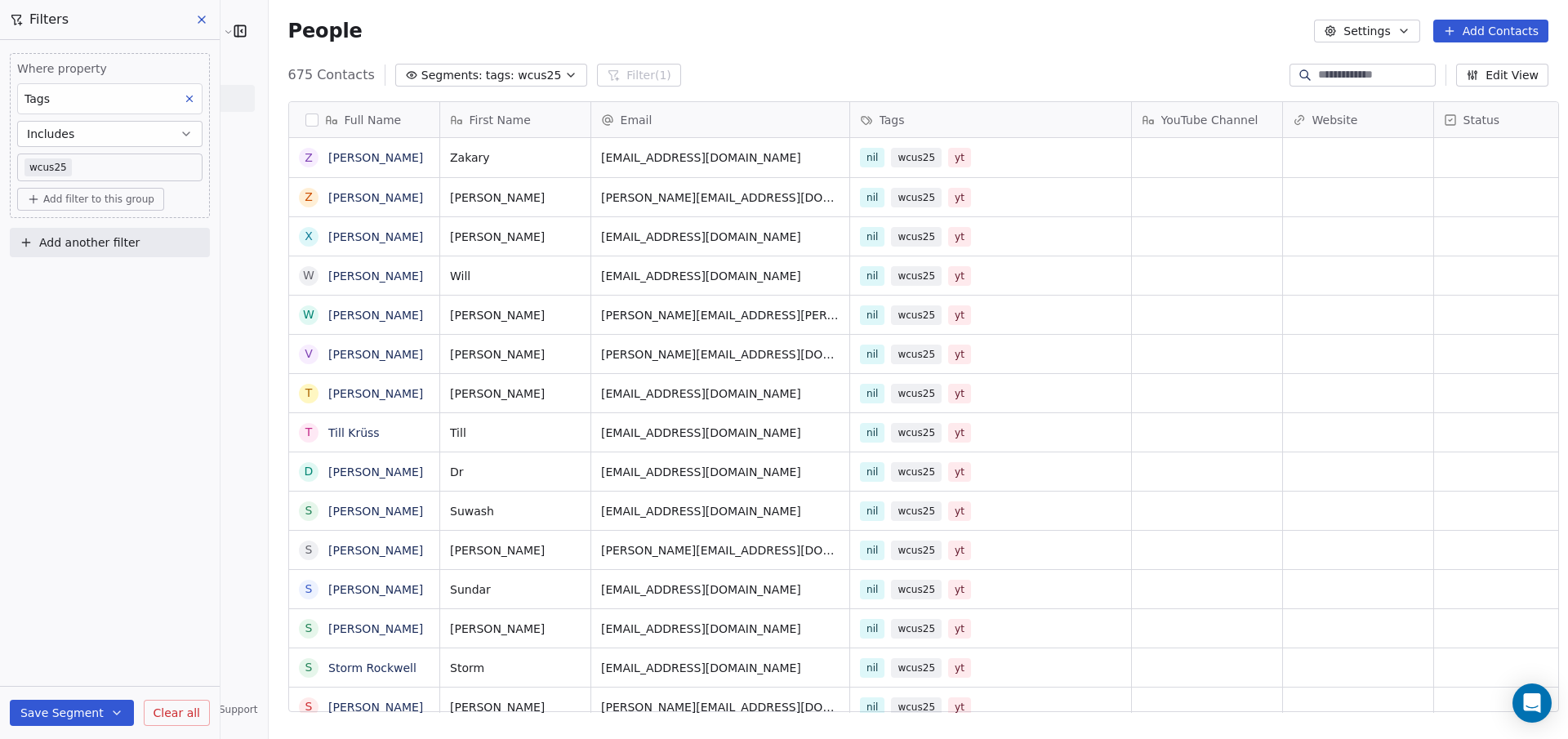
click at [564, 69] on icon "button" at bounding box center [570, 75] width 13 height 13
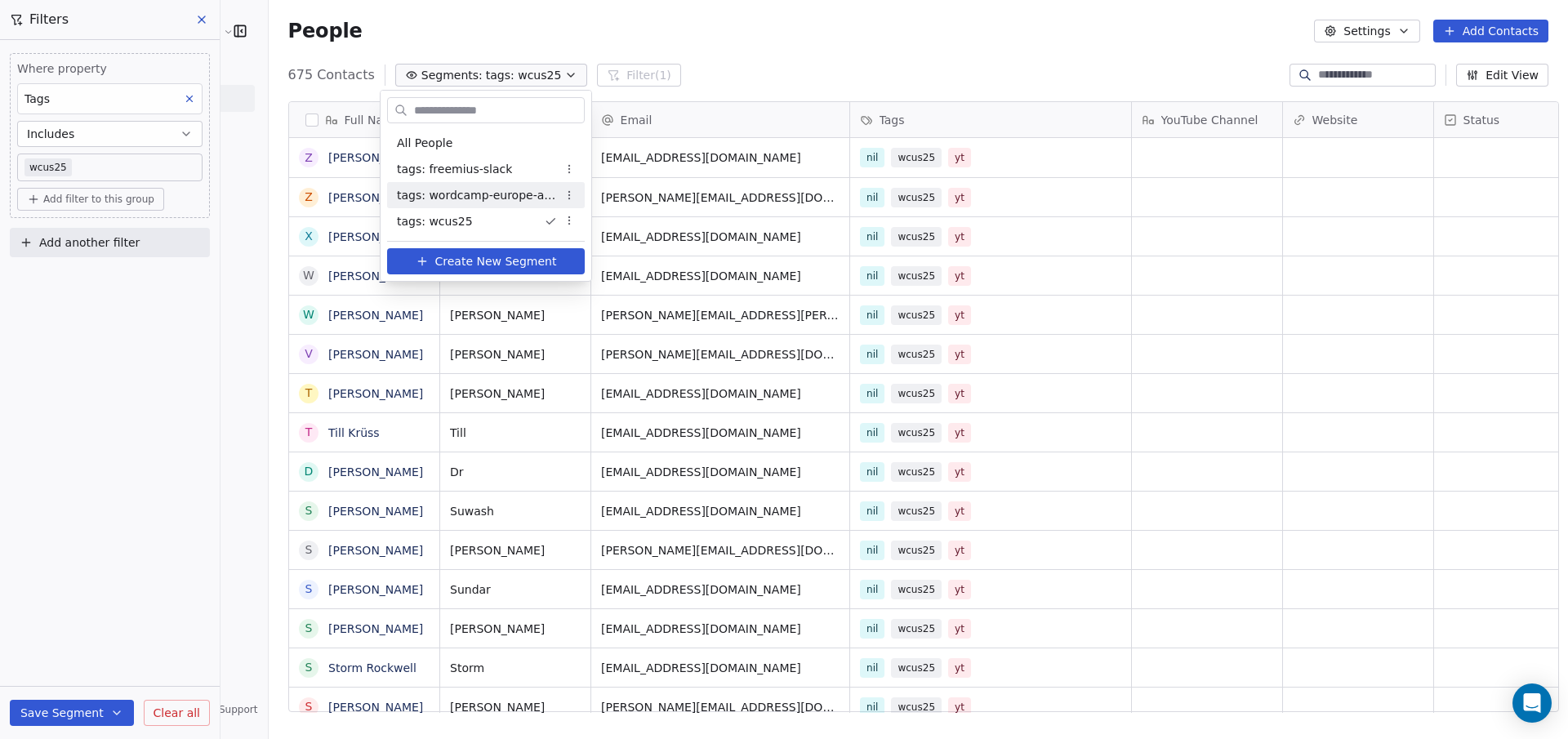
click at [479, 200] on span "tags: wordcamp-europe-attendee" at bounding box center [477, 195] width 160 height 17
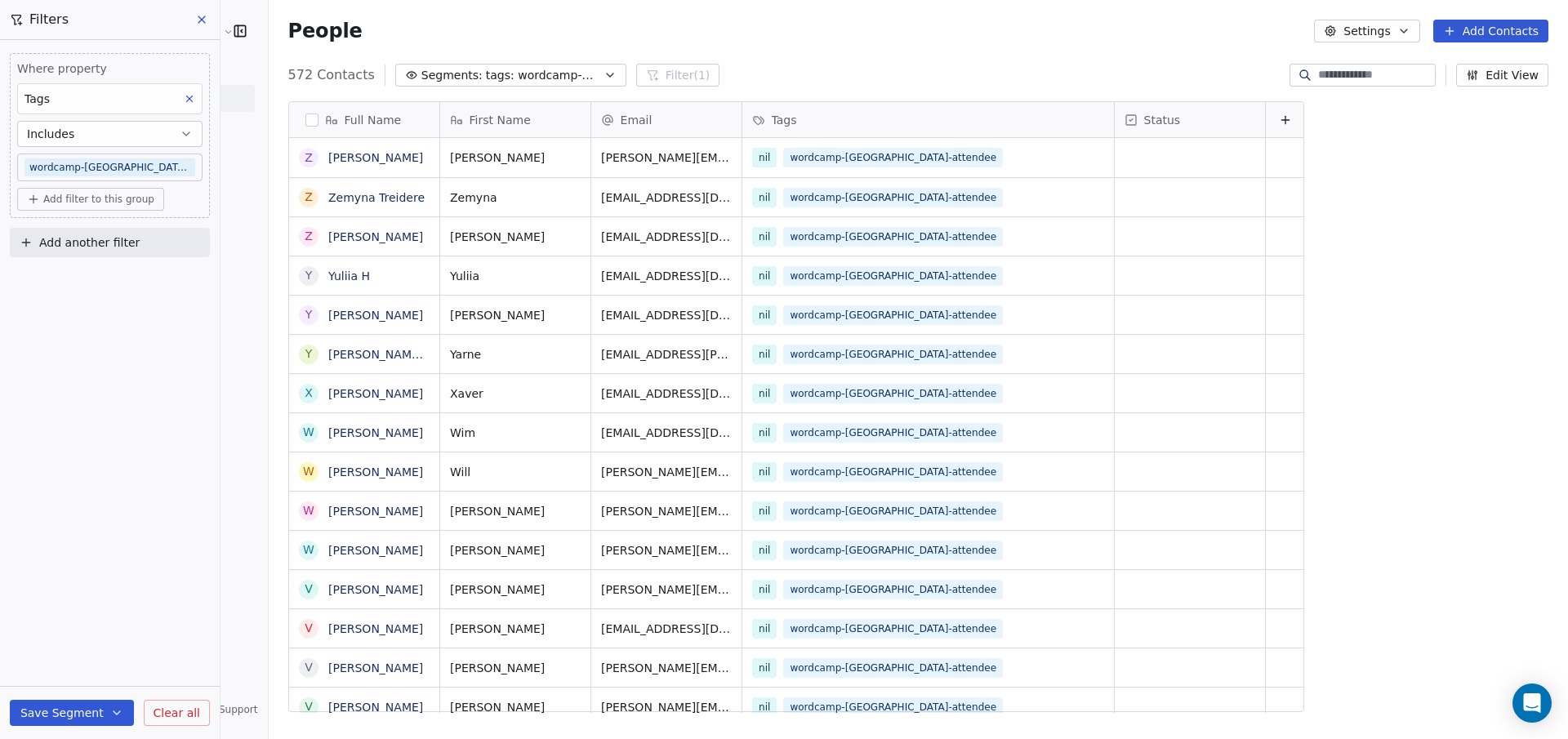
click at [552, 69] on span "tags: wordcamp-europe-attendee" at bounding box center [543, 75] width 115 height 17
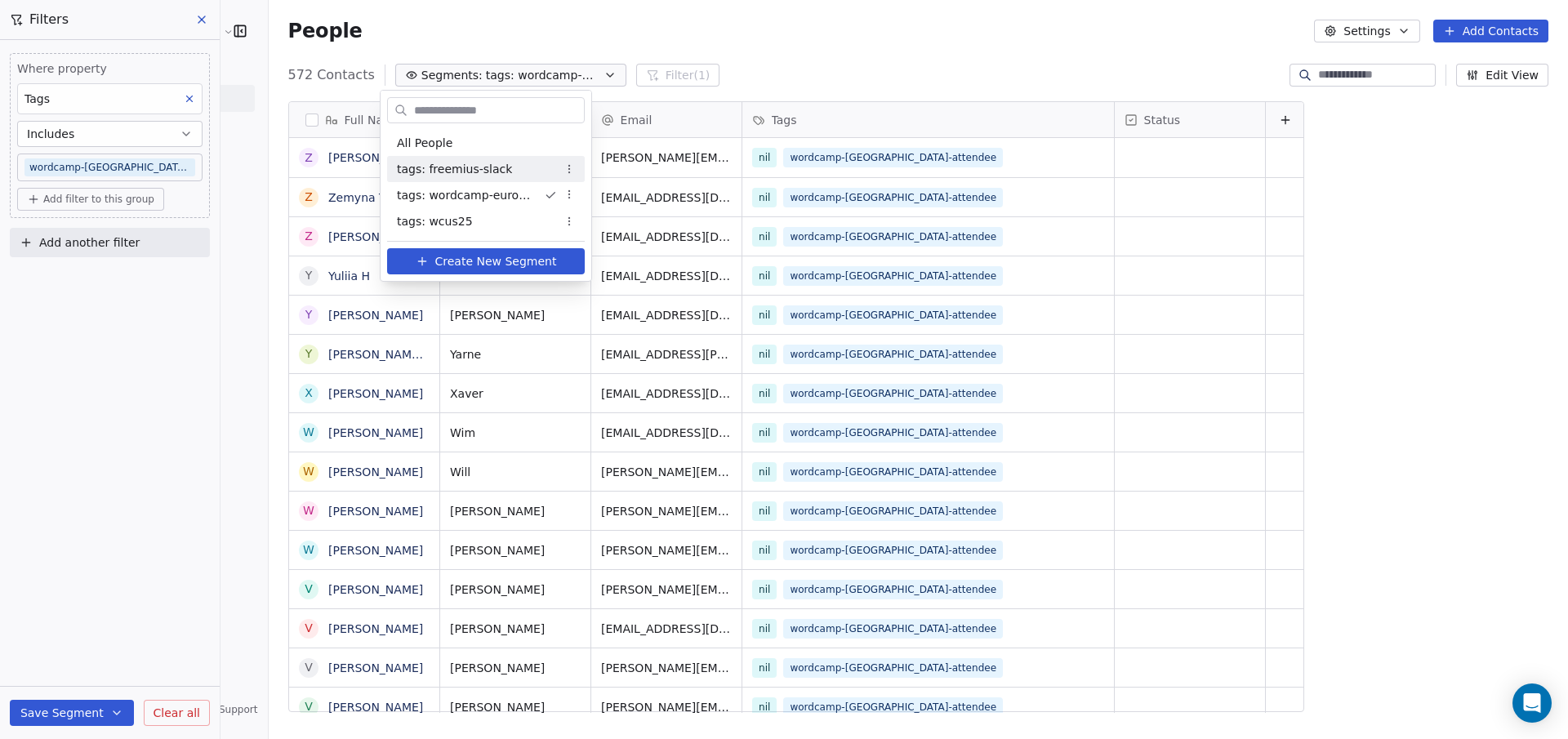
click at [488, 175] on span "tags: freemius-slack" at bounding box center [455, 169] width 115 height 17
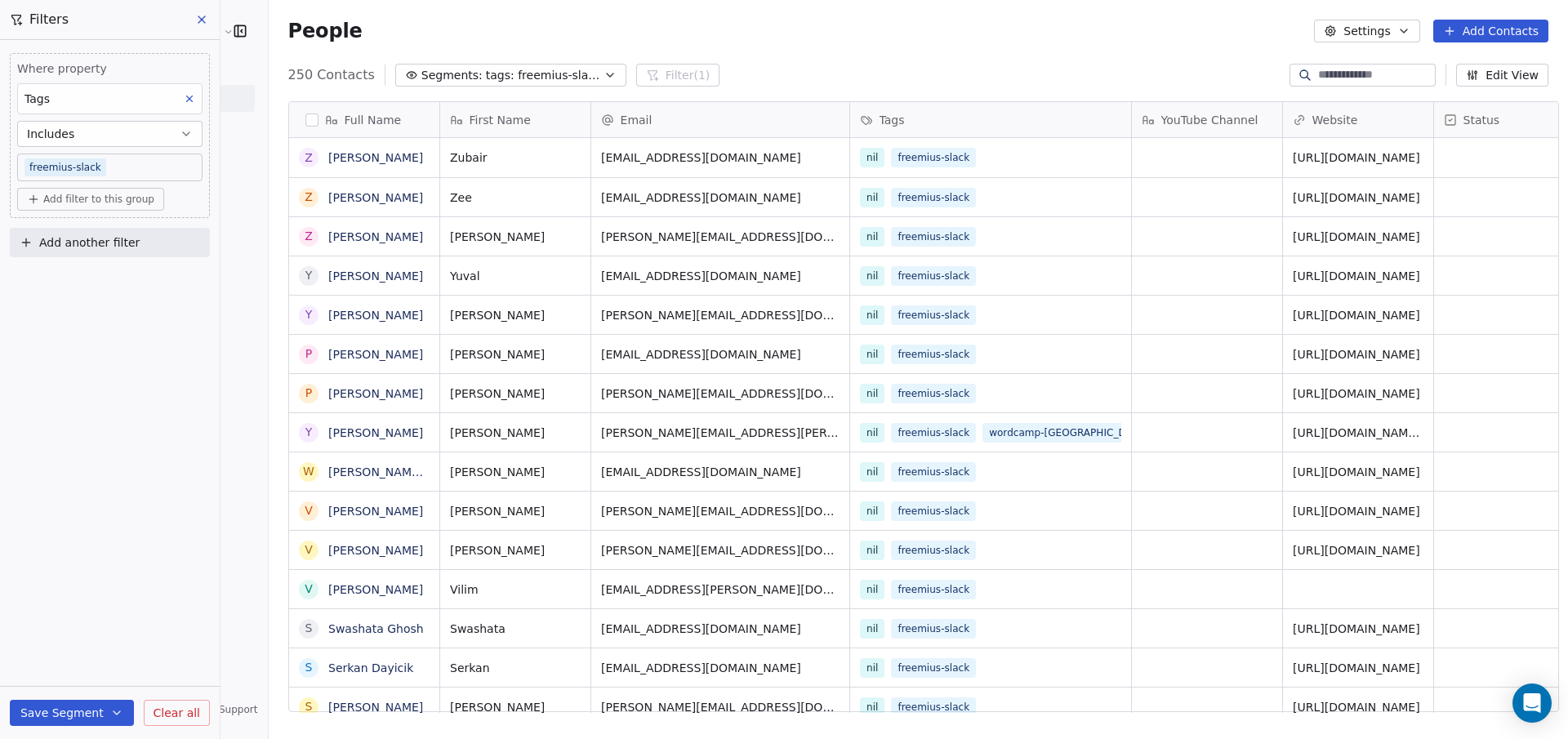
click at [533, 71] on span "tags: freemius-slack" at bounding box center [543, 75] width 115 height 17
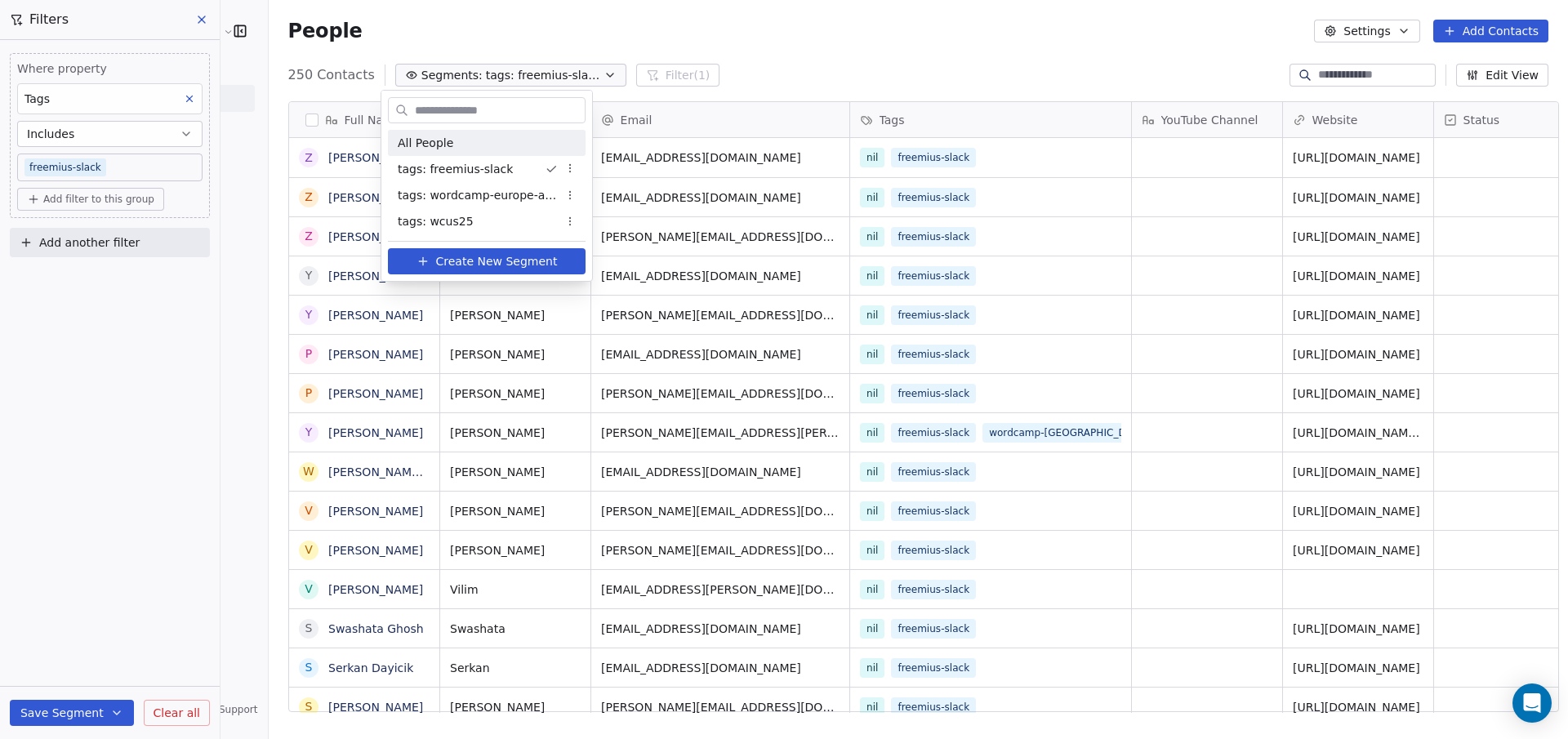
click at [461, 148] on div "All People" at bounding box center [486, 143] width 198 height 26
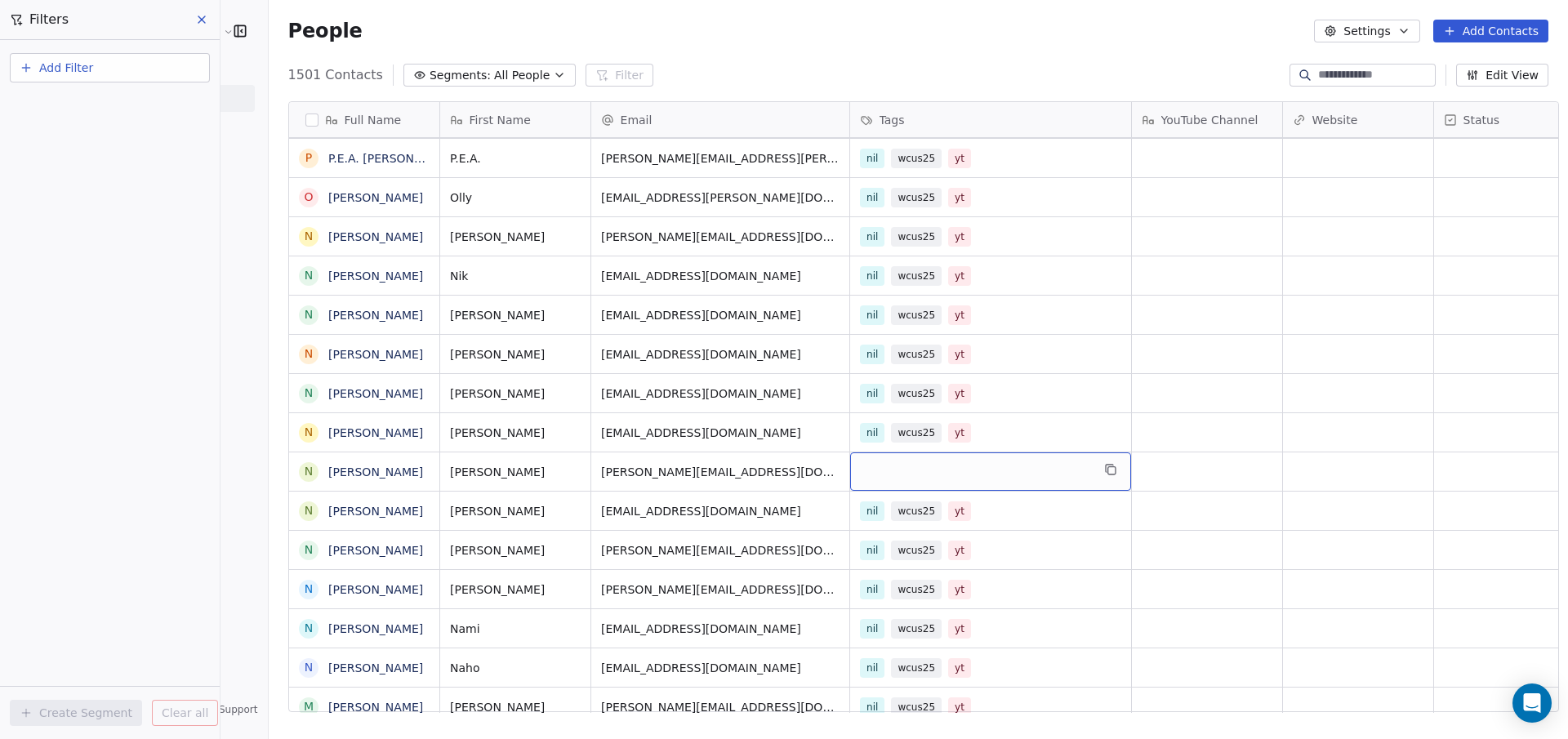
click at [889, 483] on div "grid" at bounding box center [991, 471] width 281 height 38
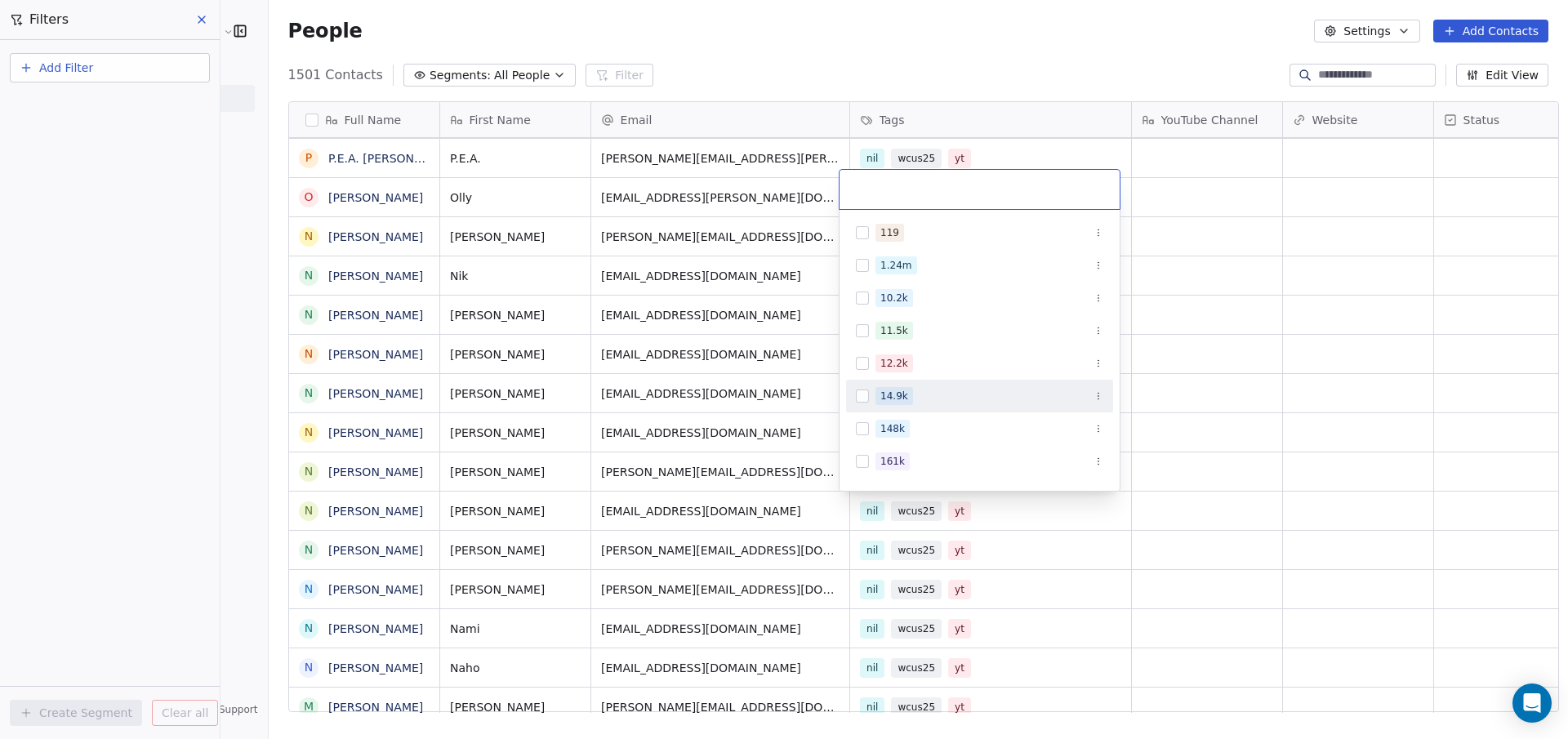
click at [1338, 392] on html "bPlugins, B Technologies LLC Contacts People Marketing Workflows Campaigns Sale…" at bounding box center [784, 369] width 1568 height 739
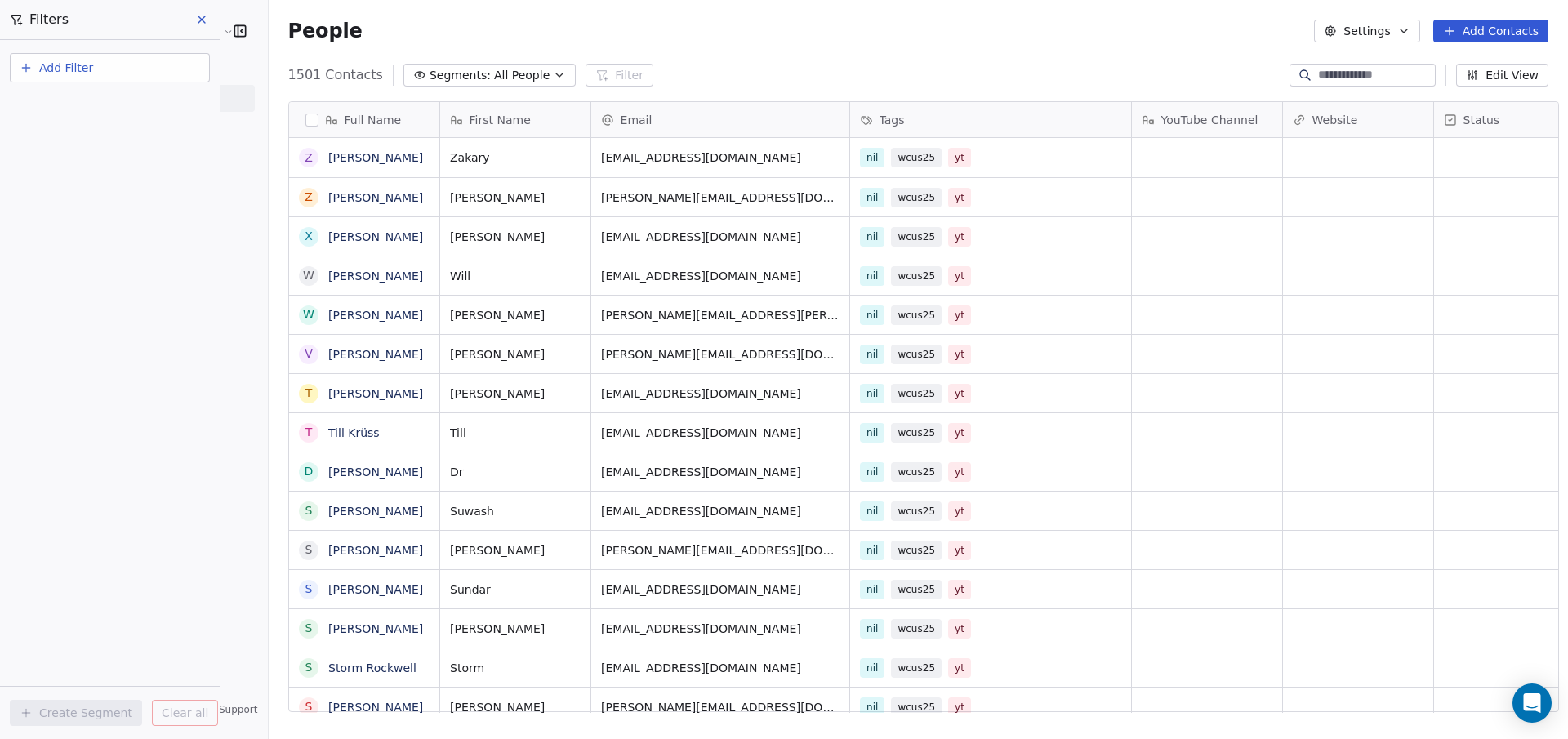
click at [498, 72] on span "All People" at bounding box center [522, 75] width 56 height 17
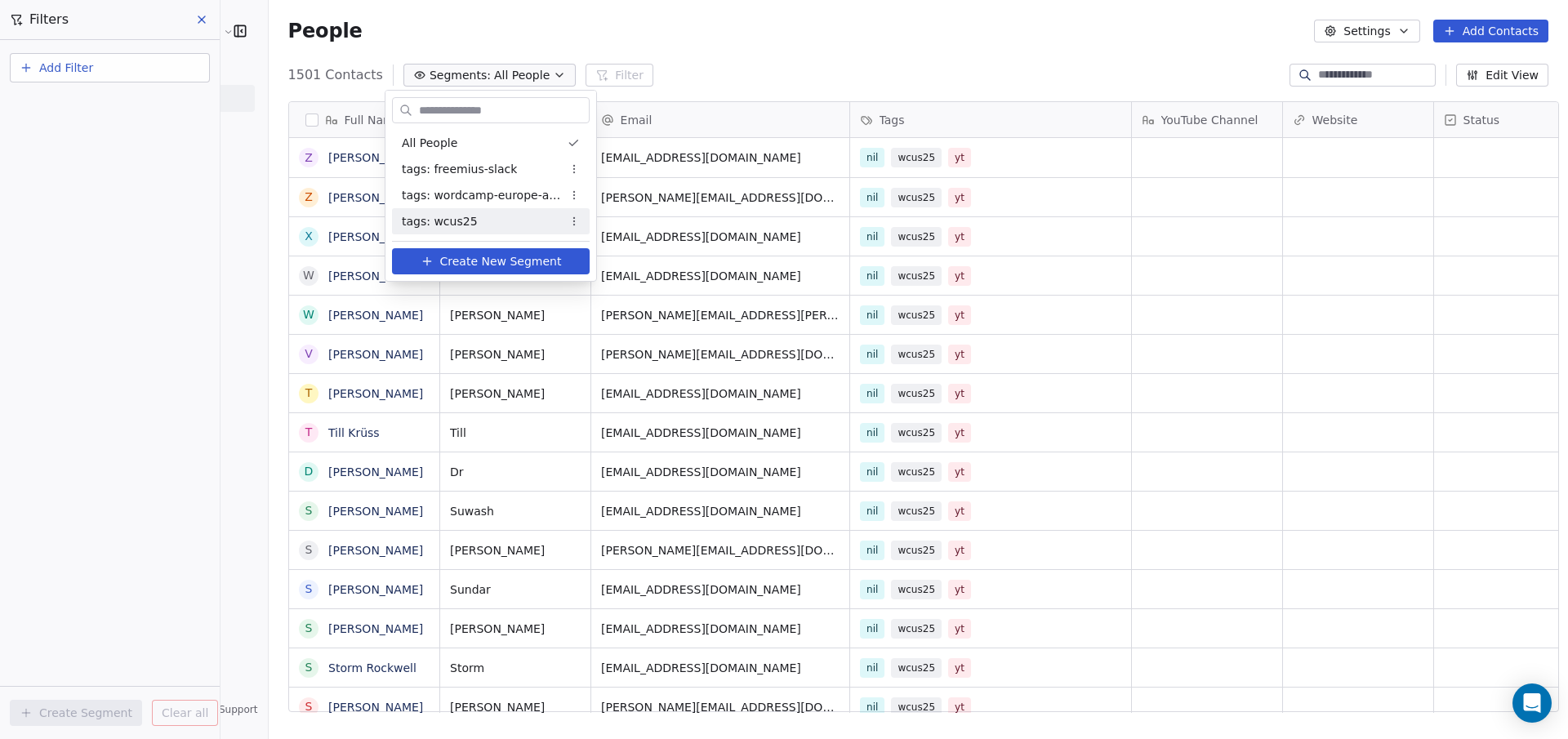
click at [485, 217] on div "tags: wcus25" at bounding box center [491, 222] width 198 height 26
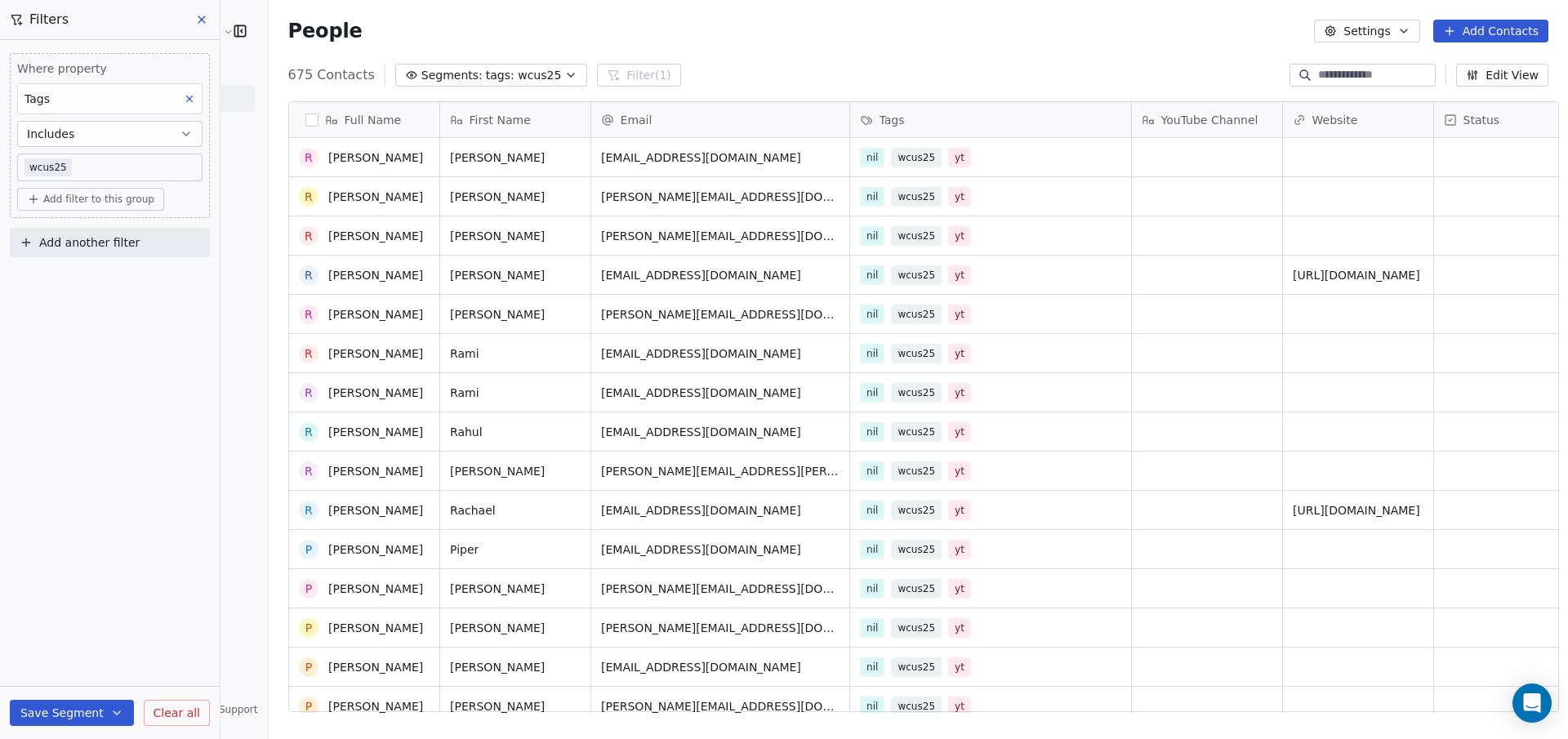
scroll to position [7387, 0]
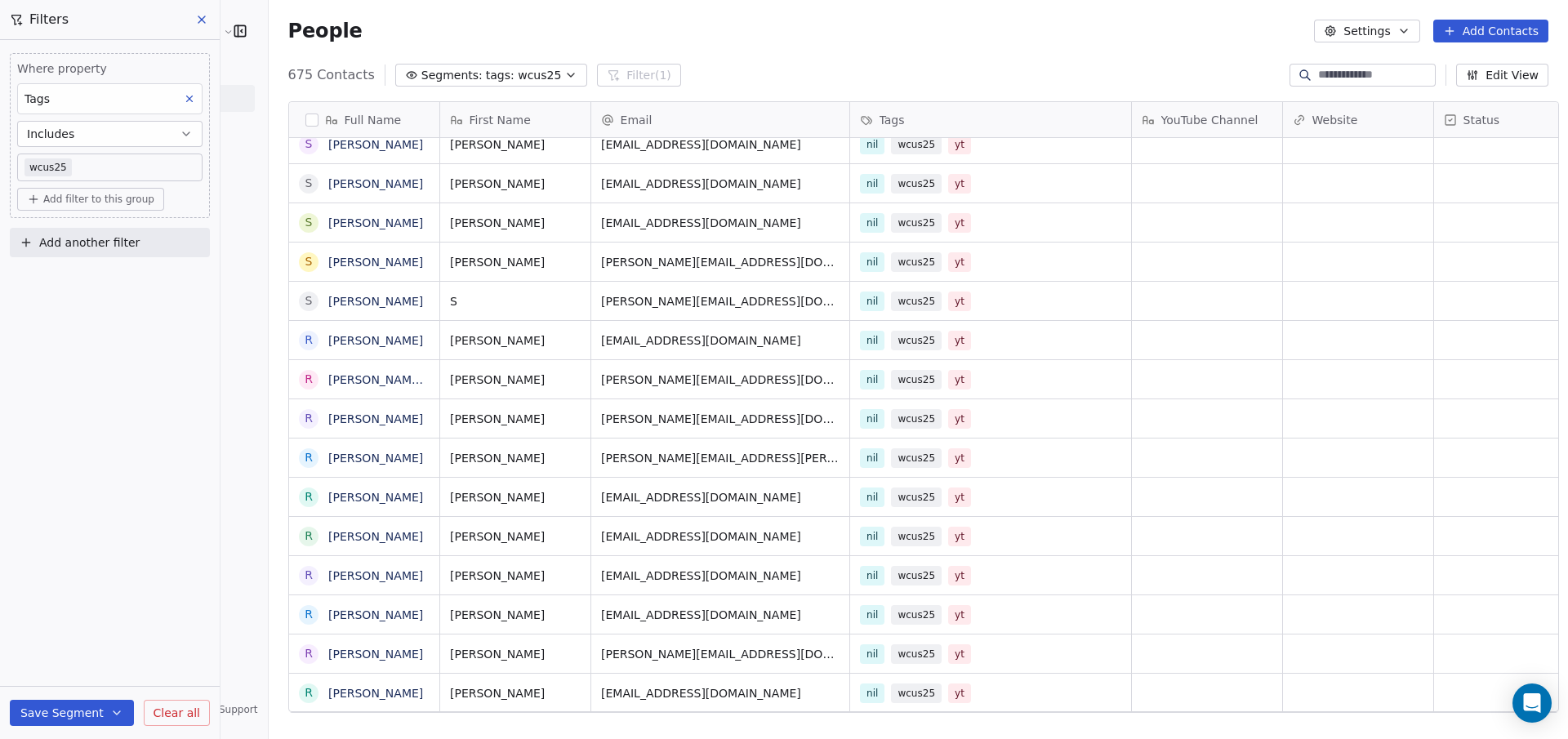
click at [208, 25] on button at bounding box center [203, 19] width 25 height 23
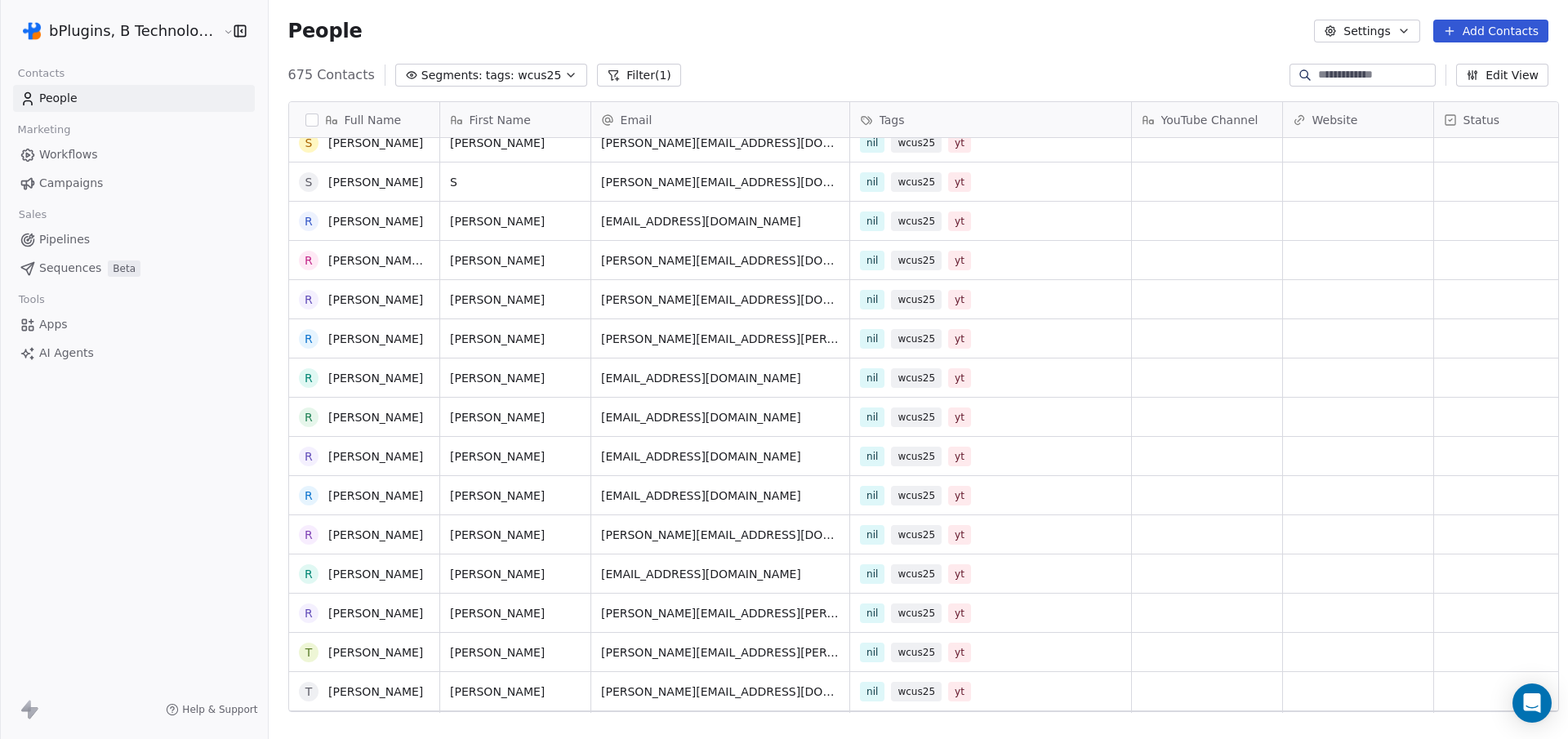
scroll to position [0, 0]
